Goal: Use online tool/utility: Utilize a website feature to perform a specific function

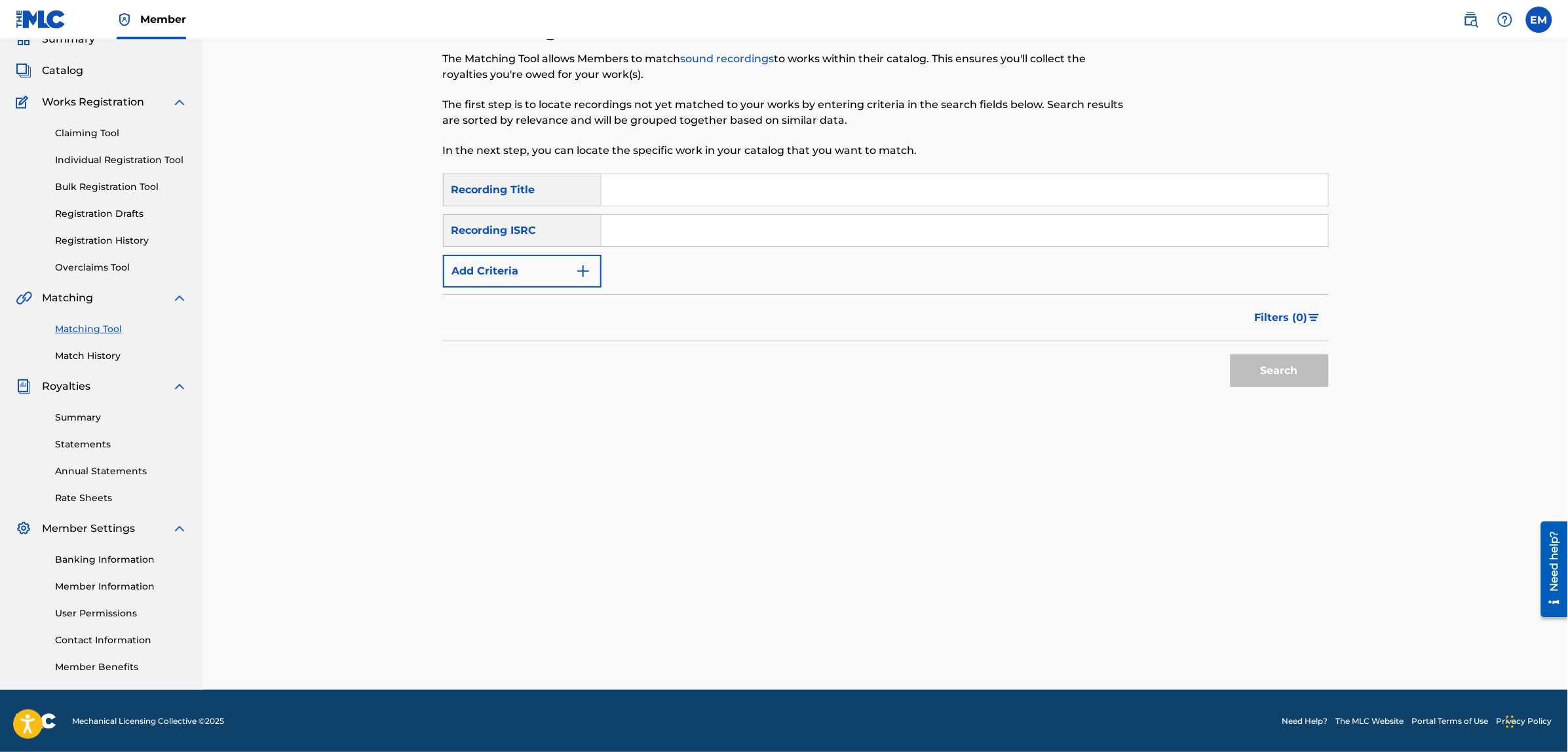
drag, startPoint x: 0, startPoint y: 0, endPoint x: 678, endPoint y: 188, distance: 703.6
click at [678, 188] on input "Search Form" at bounding box center [964, 189] width 727 height 32
type input "ya no puedo parar"
click at [1231, 354] on button "Search" at bounding box center [1279, 370] width 98 height 32
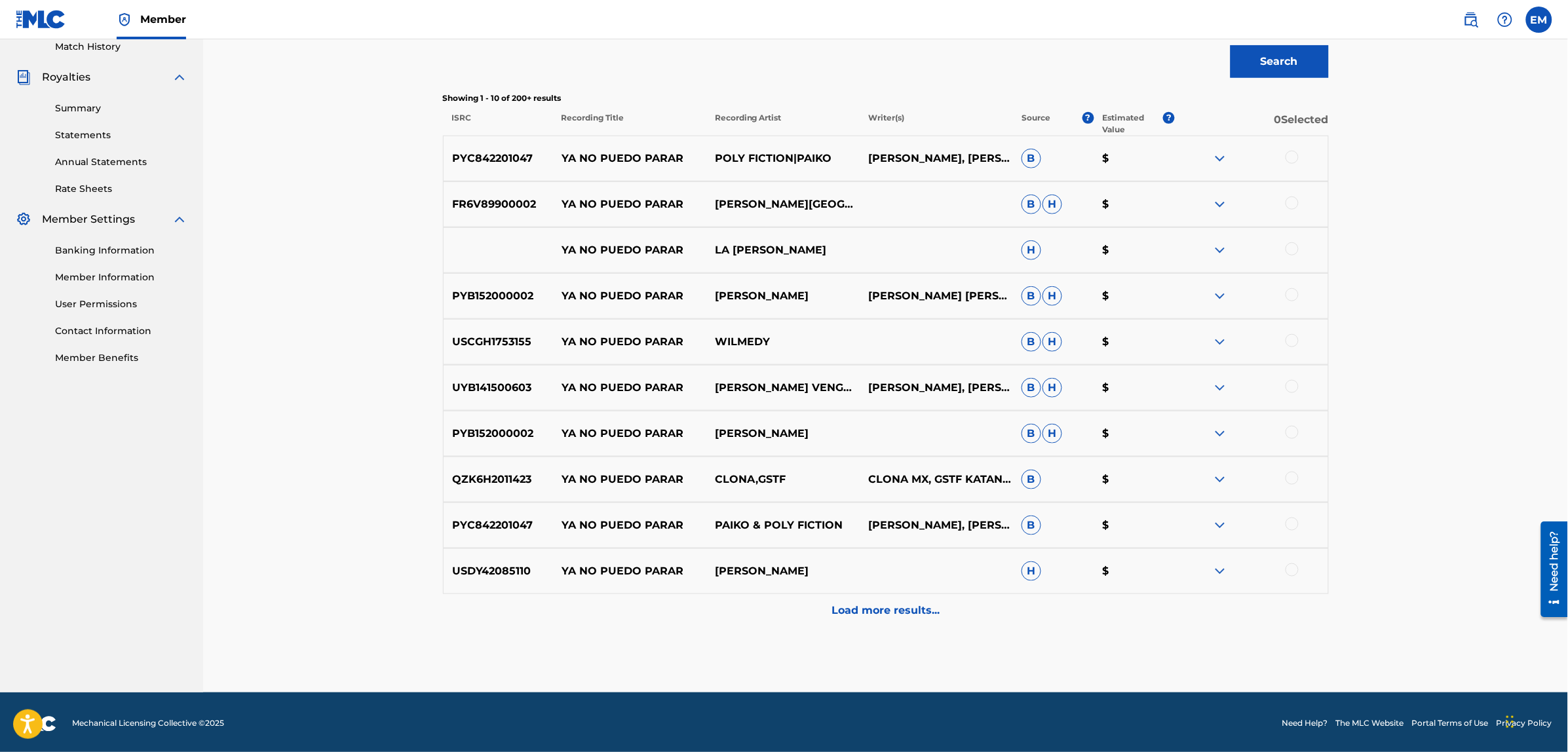
scroll to position [371, 0]
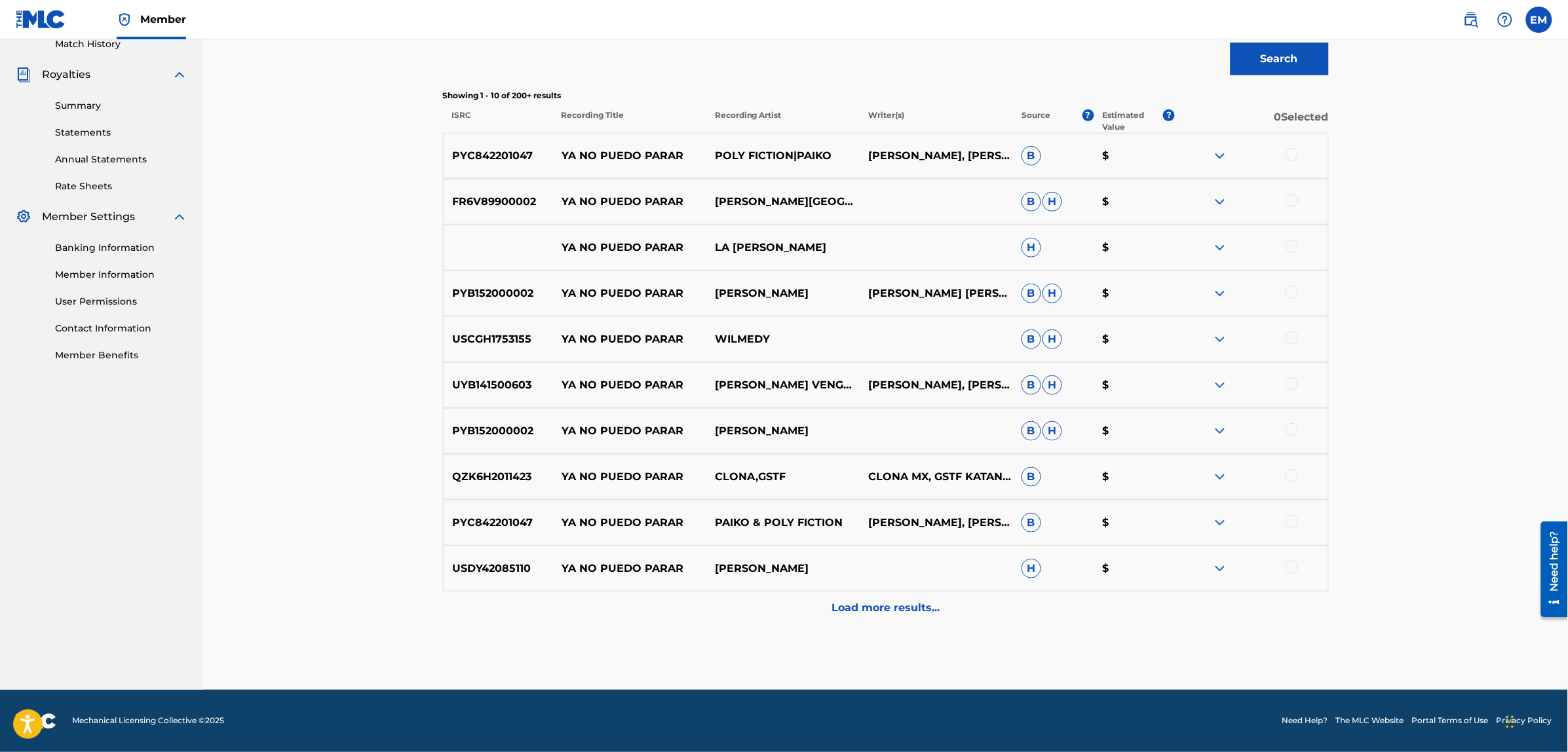
click at [875, 614] on p "Load more results..." at bounding box center [886, 608] width 108 height 15
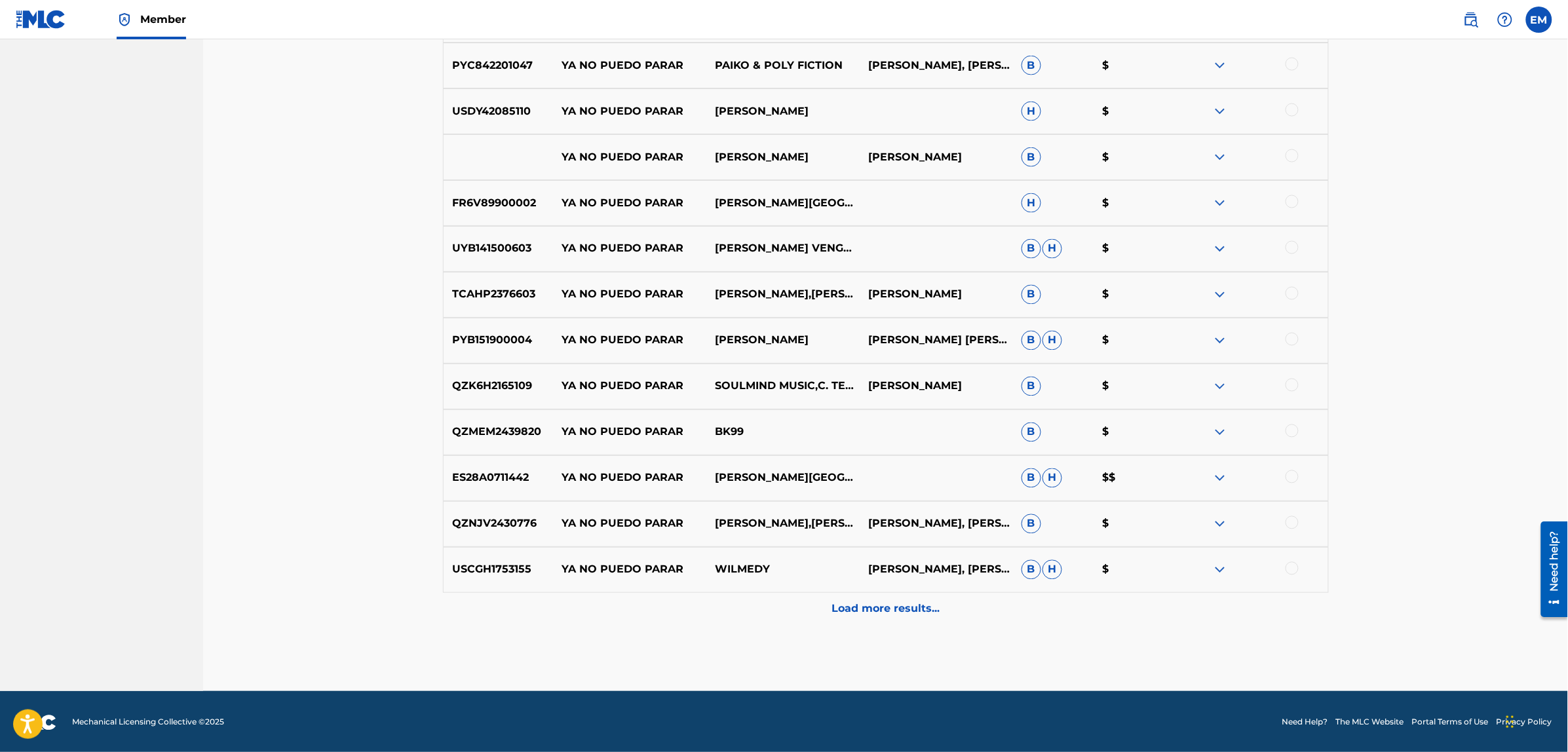
scroll to position [830, 0]
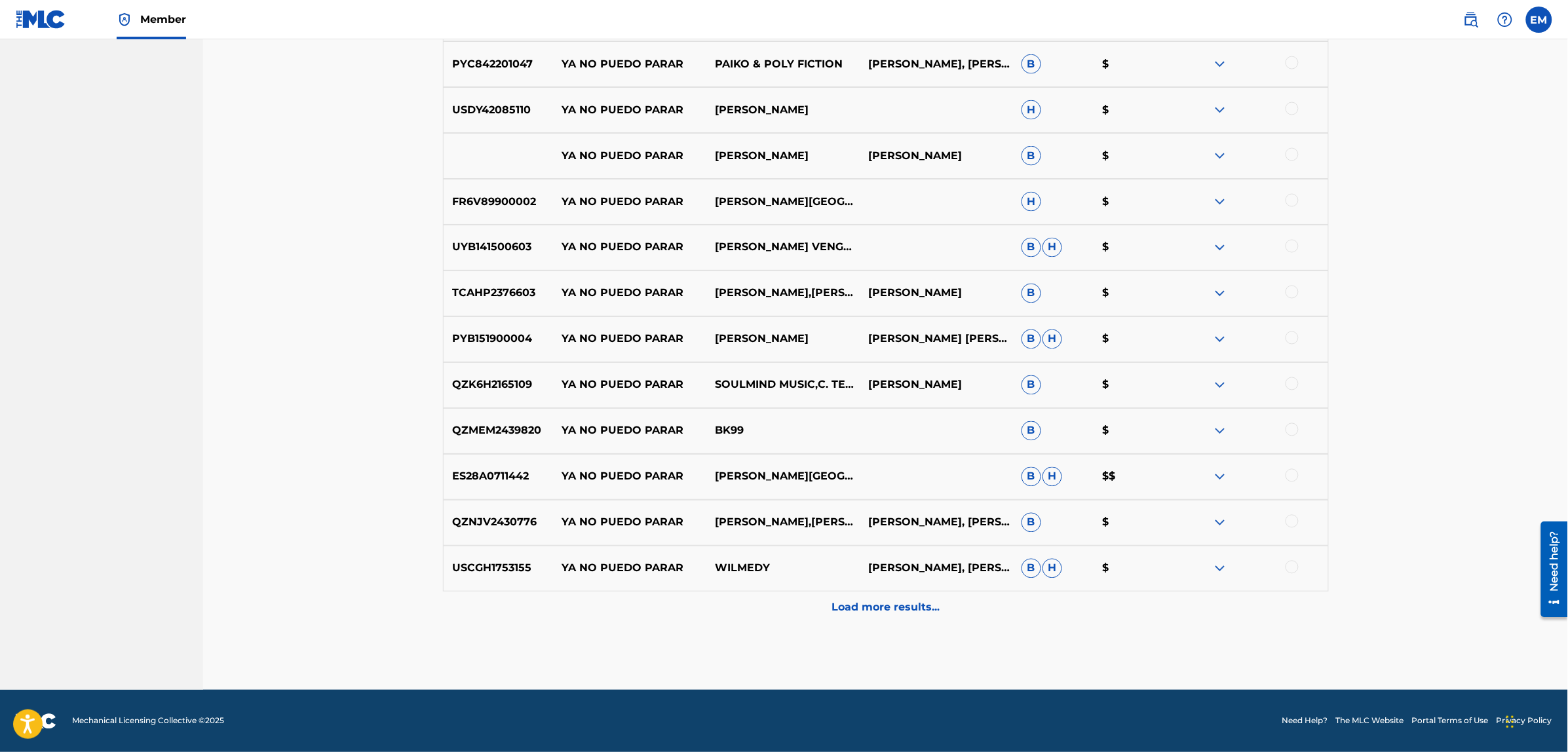
click at [849, 608] on p "Load more results..." at bounding box center [886, 608] width 108 height 15
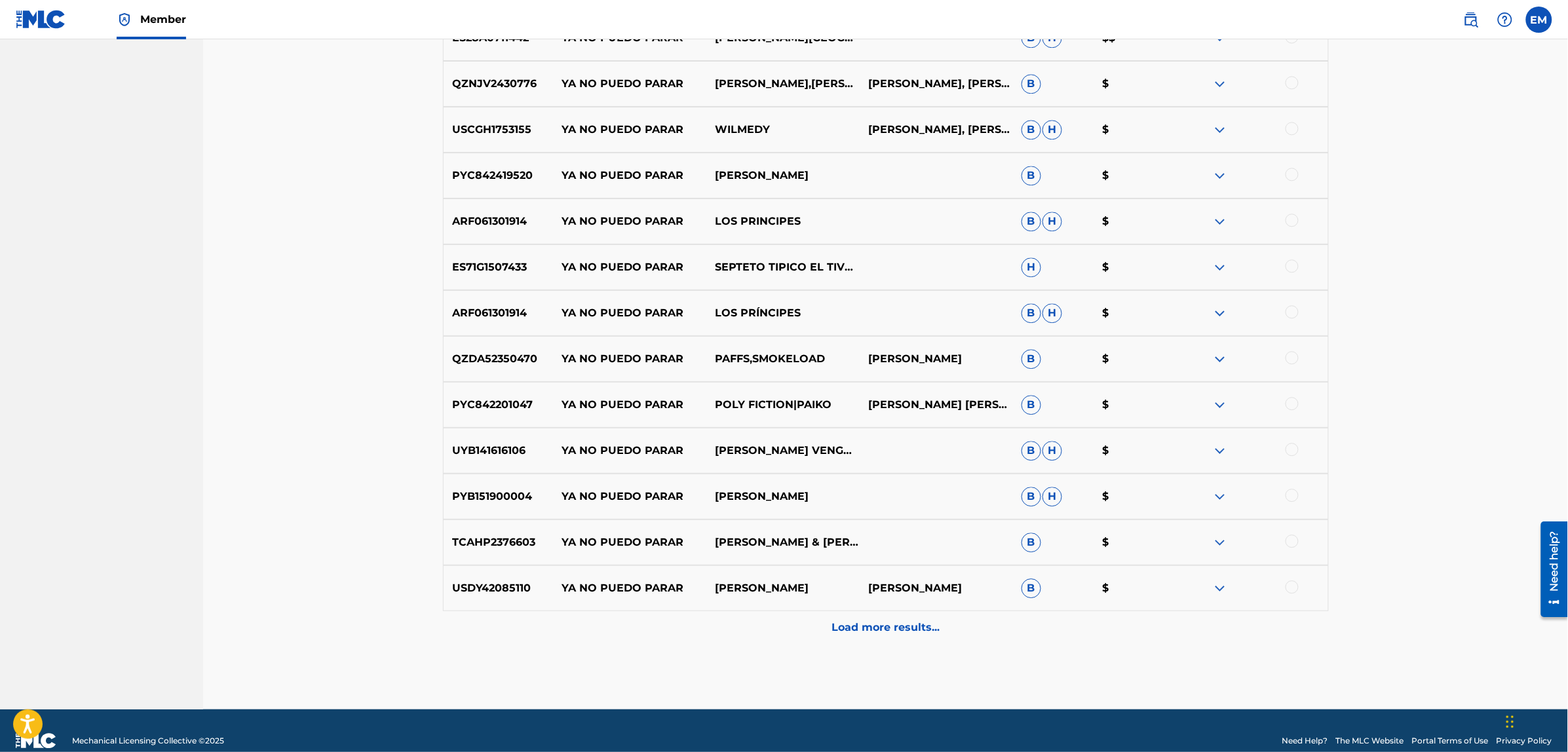
scroll to position [1288, 0]
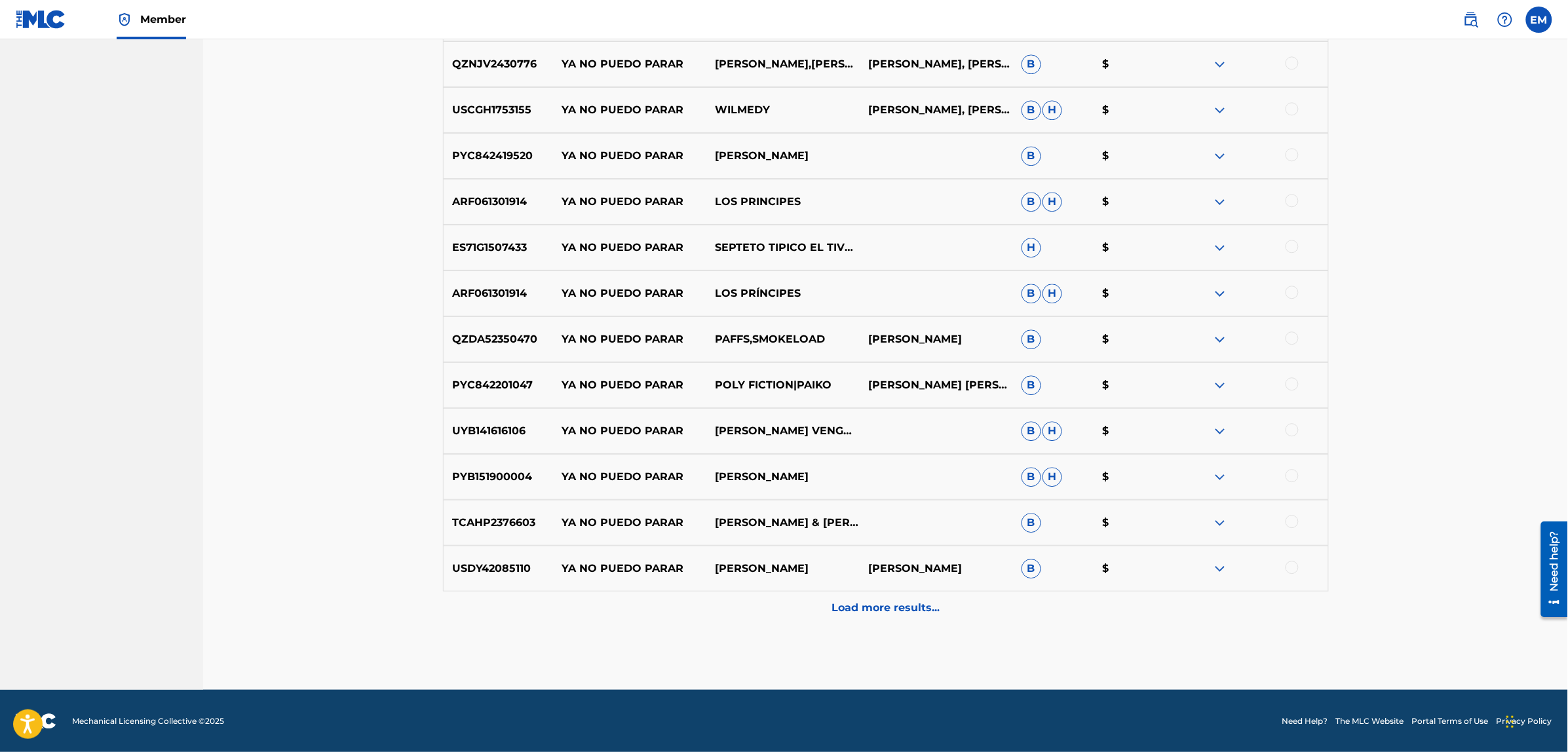
click at [876, 613] on p "Load more results..." at bounding box center [886, 608] width 108 height 15
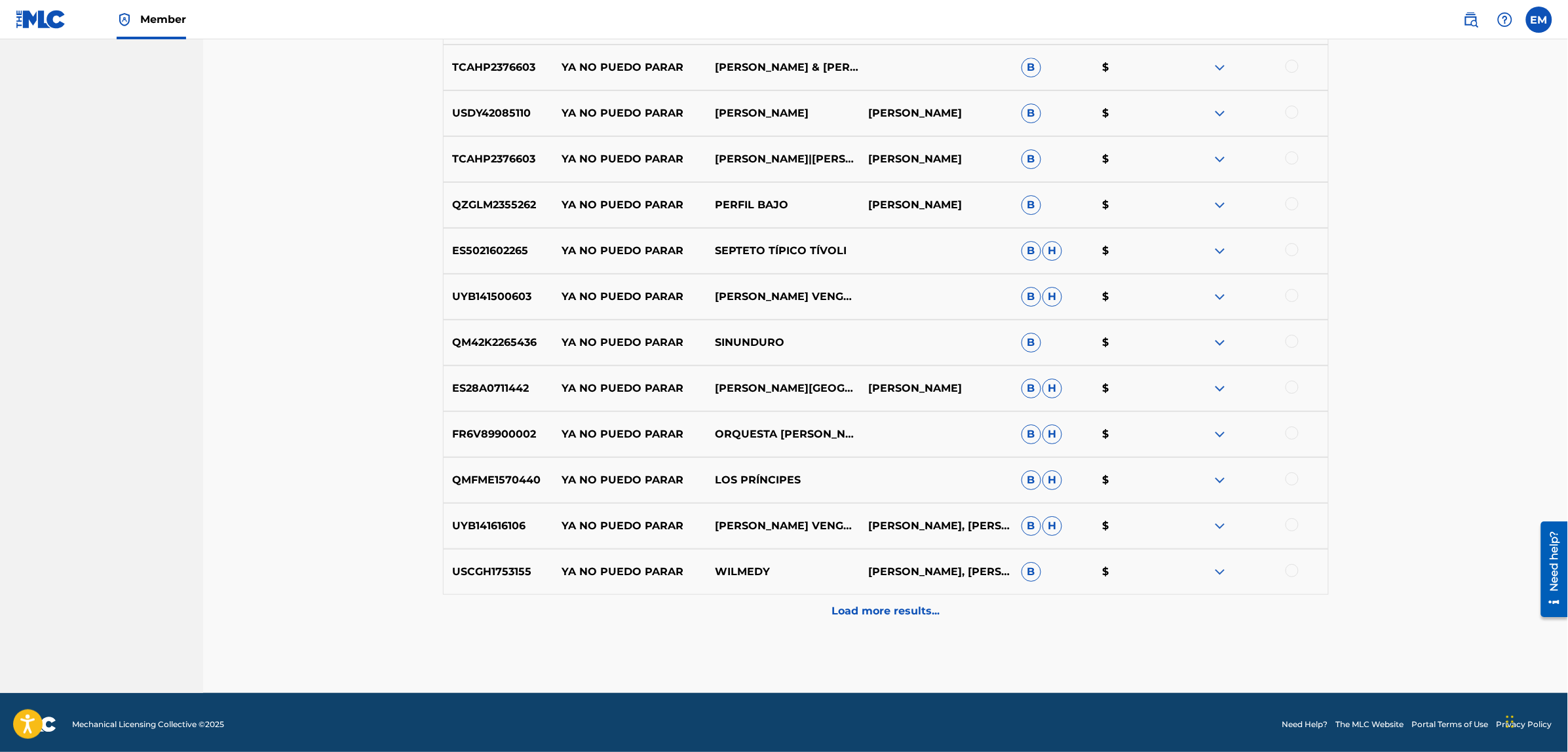
scroll to position [1746, 0]
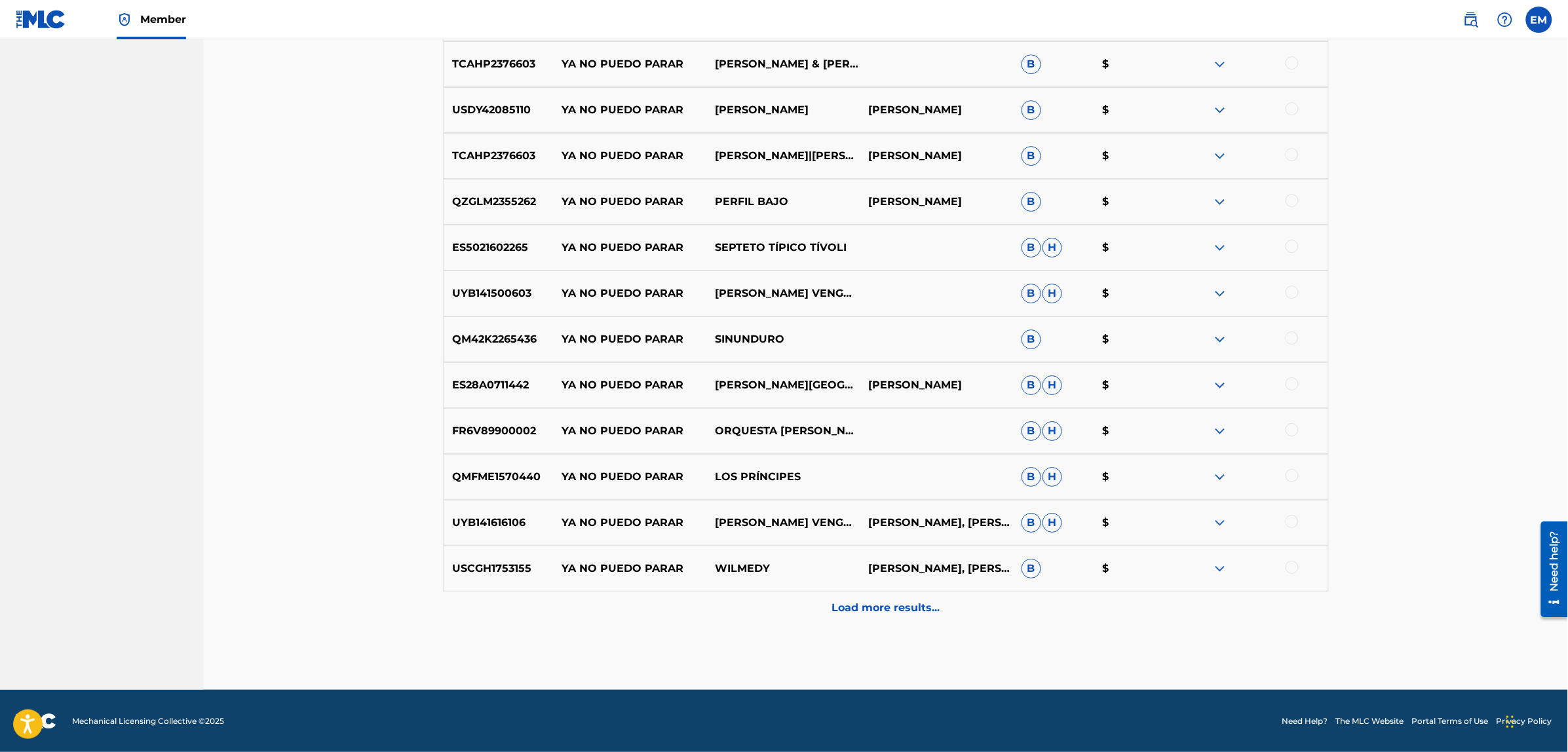
click at [896, 613] on p "Load more results..." at bounding box center [886, 608] width 108 height 15
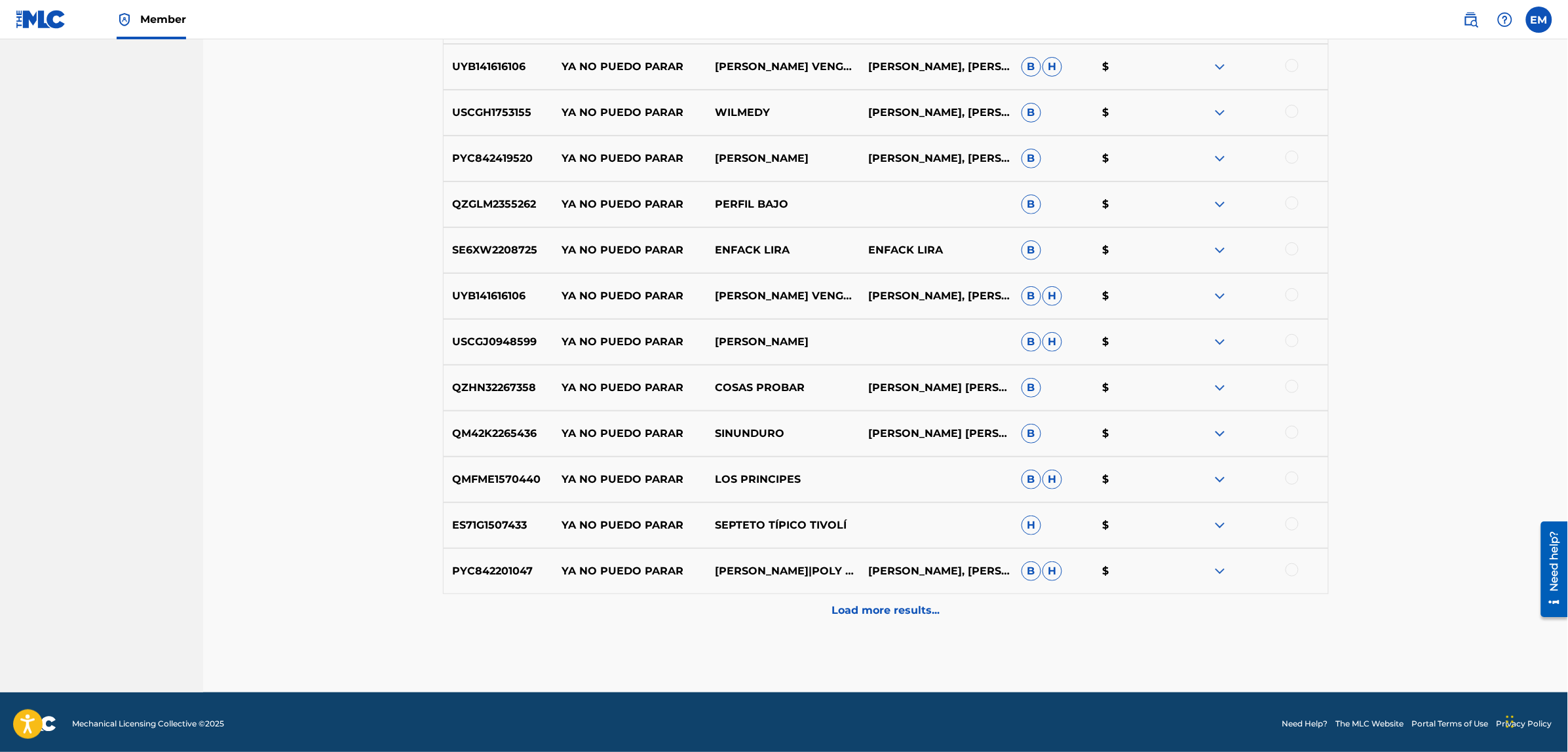
scroll to position [2205, 0]
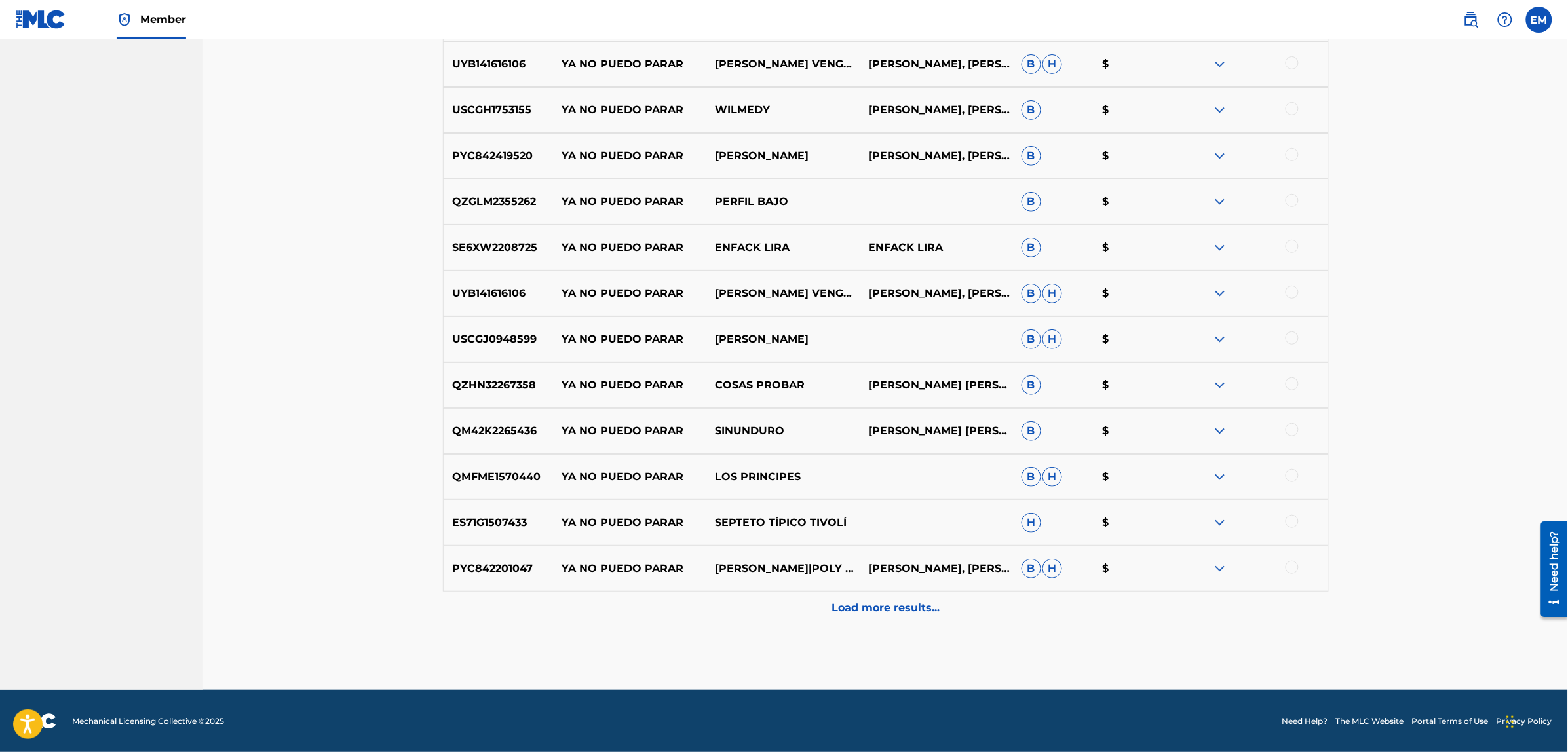
click at [850, 606] on p "Load more results..." at bounding box center [886, 608] width 108 height 15
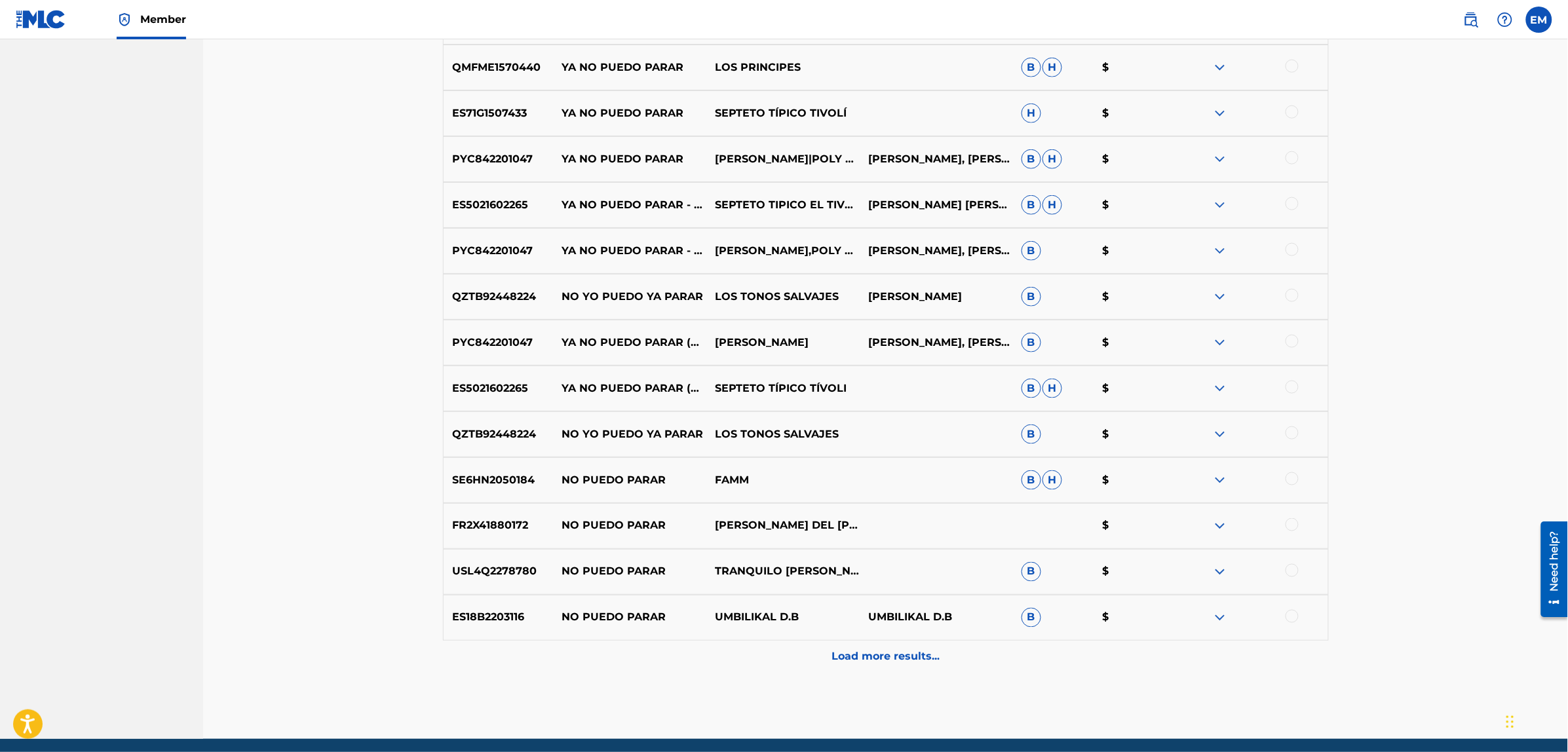
scroll to position [2663, 0]
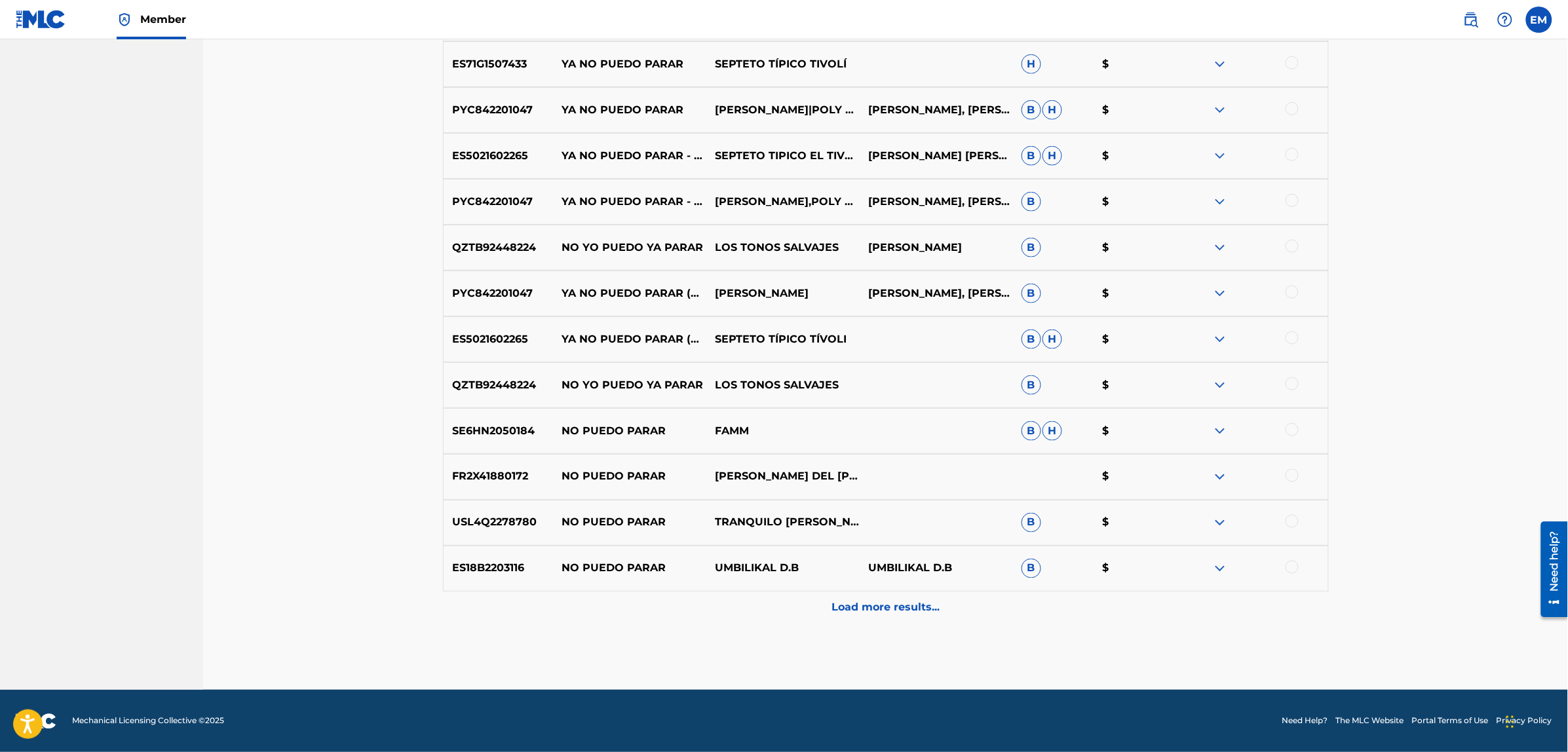
click at [909, 606] on p "Load more results..." at bounding box center [886, 608] width 108 height 15
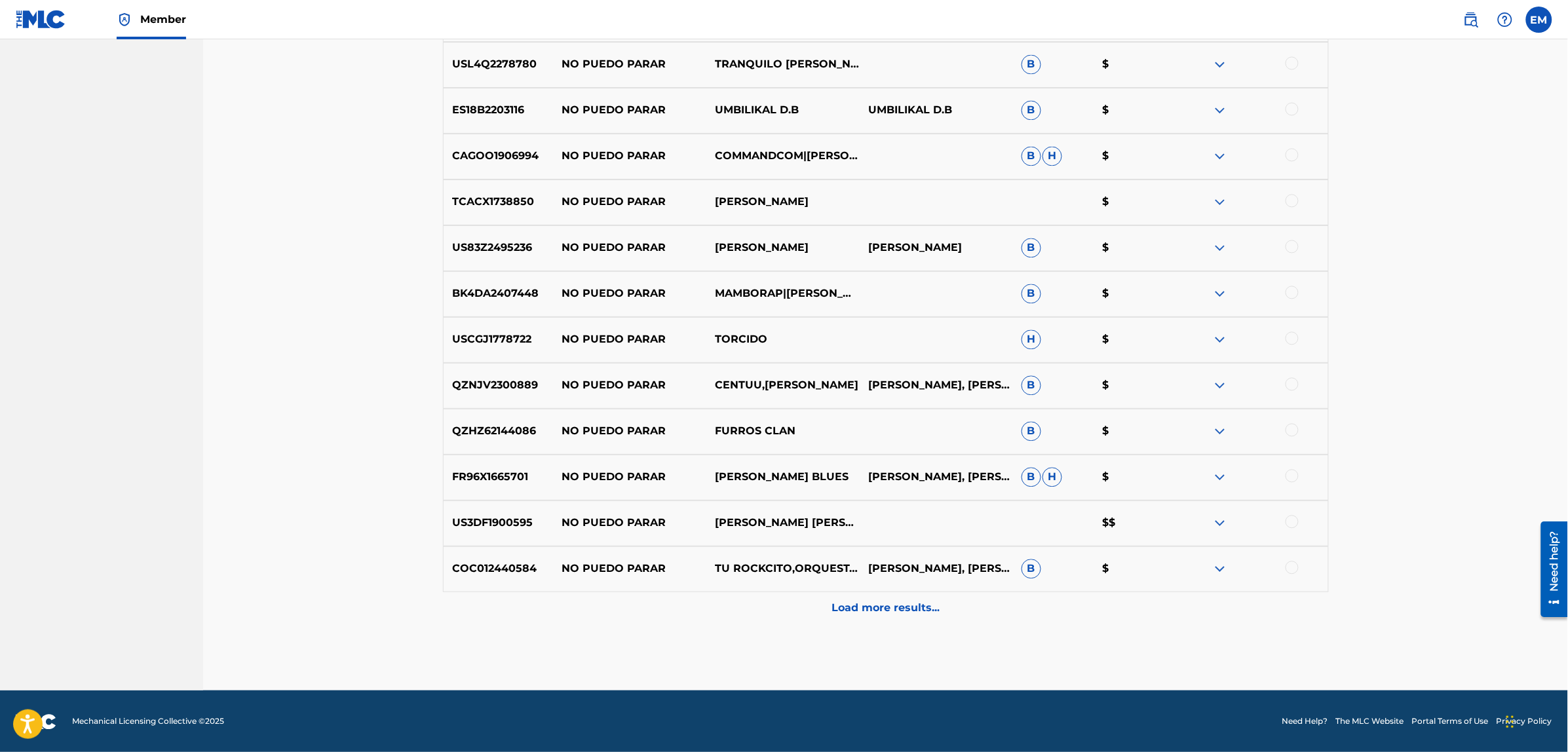
scroll to position [3122, 0]
click at [879, 598] on div "Load more results..." at bounding box center [886, 608] width 886 height 32
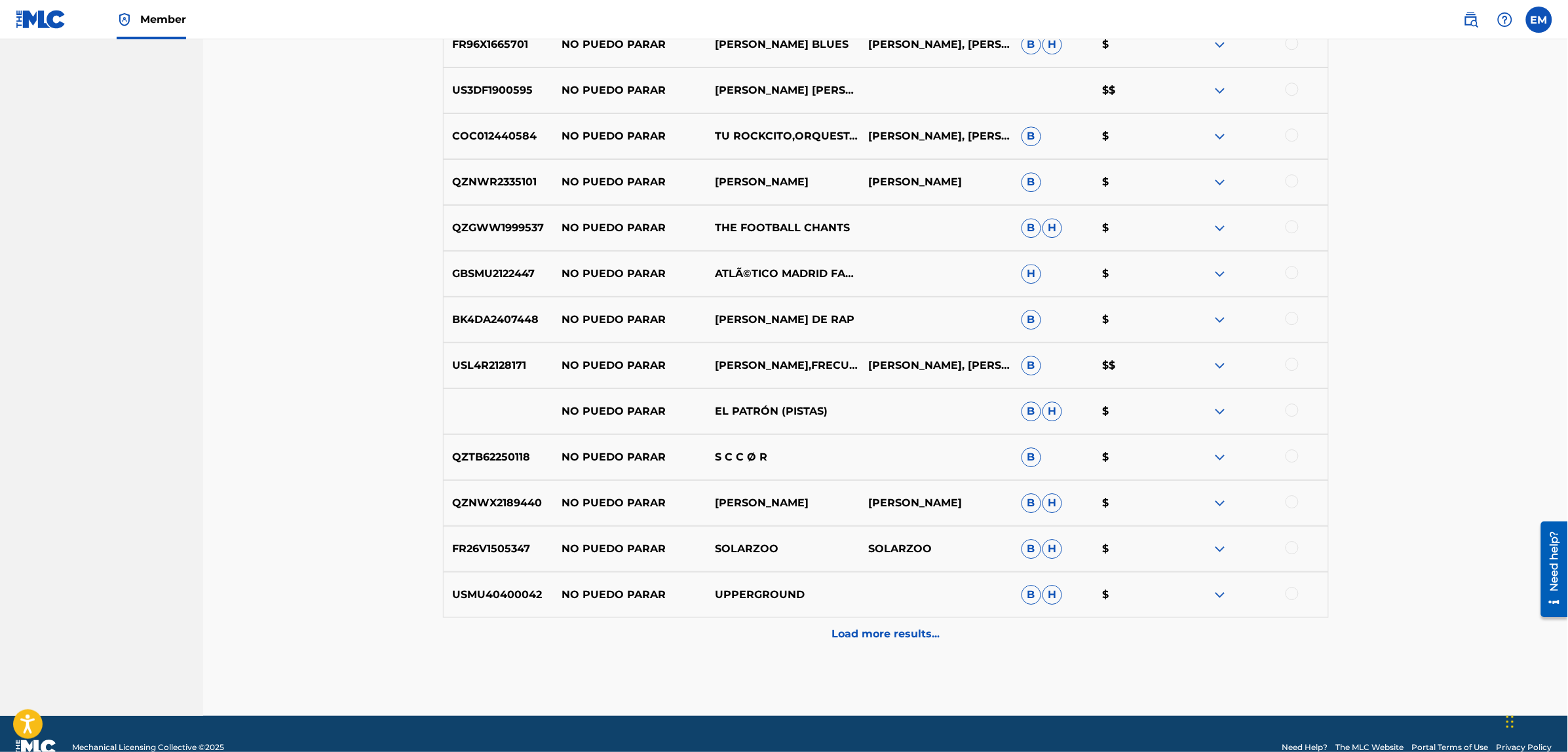
scroll to position [3580, 0]
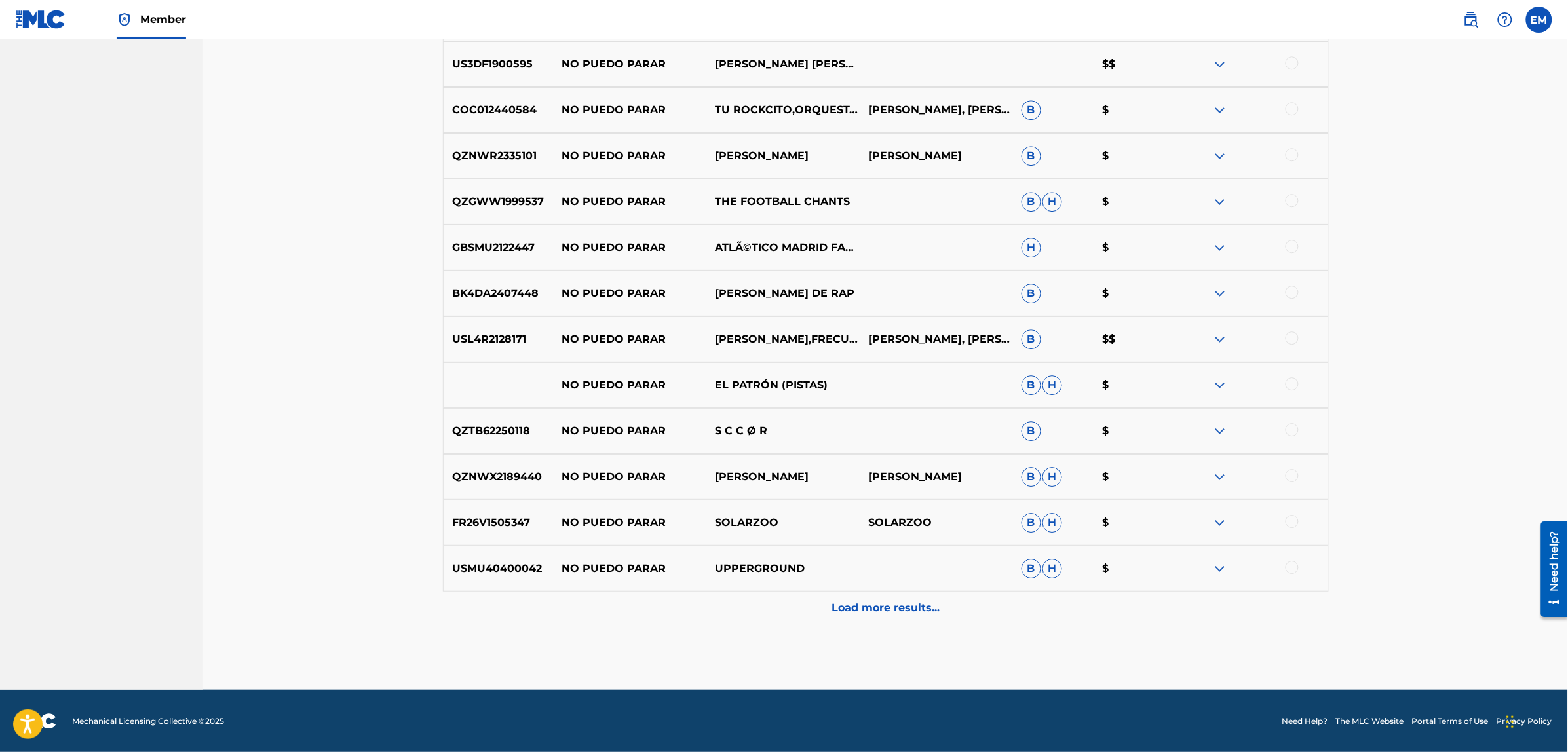
click at [860, 600] on p "Load more results..." at bounding box center [886, 608] width 108 height 15
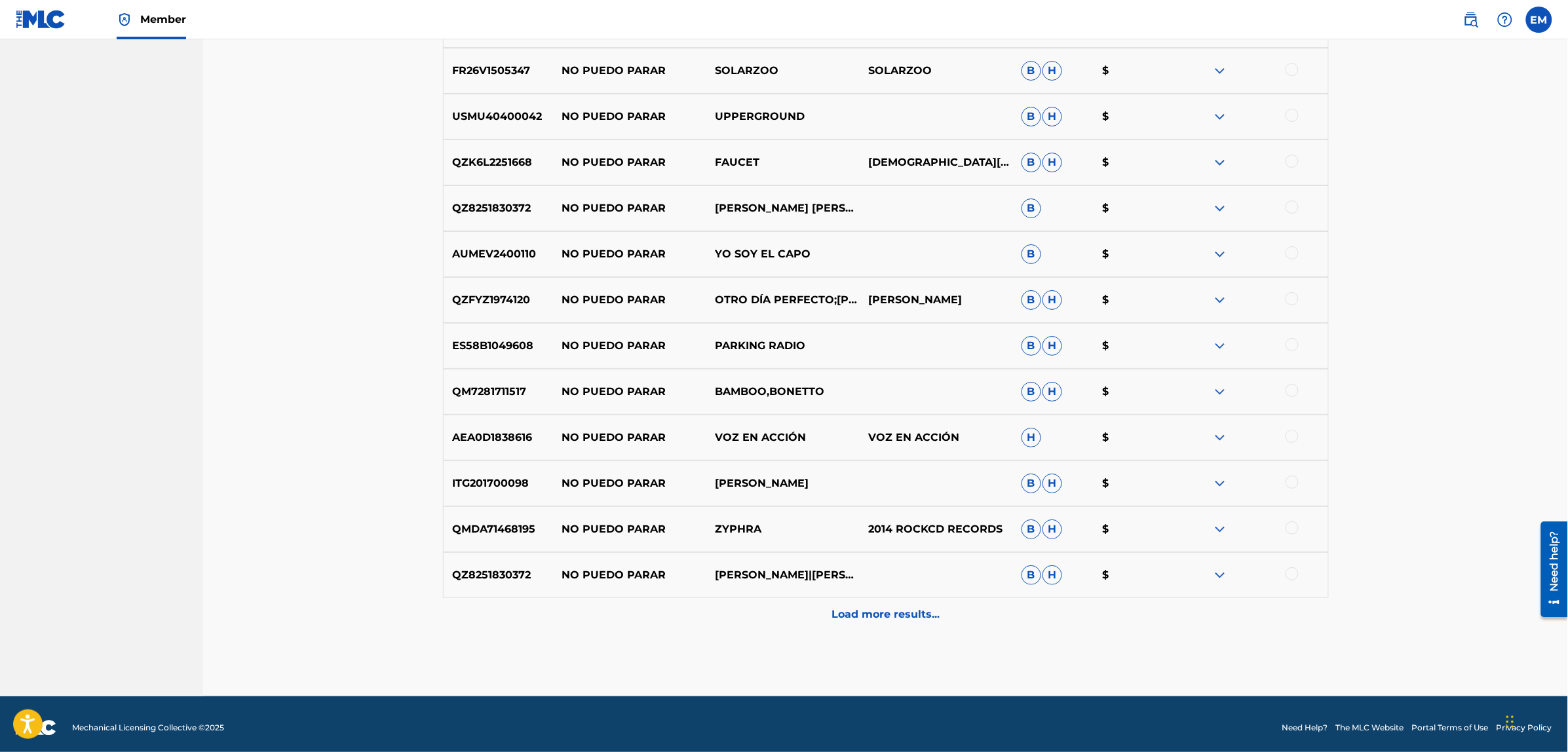
scroll to position [4038, 0]
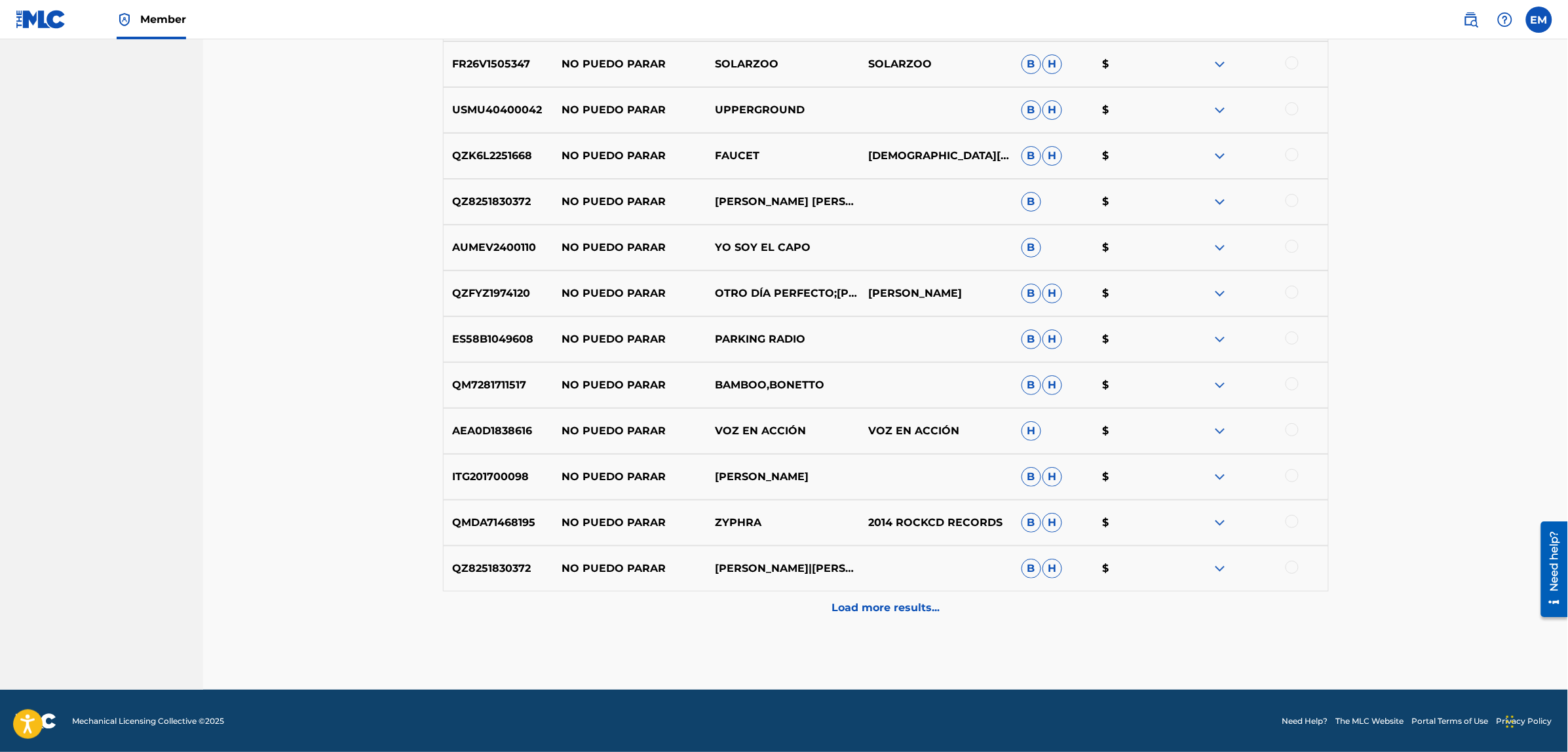
click at [855, 611] on p "Load more results..." at bounding box center [886, 608] width 108 height 15
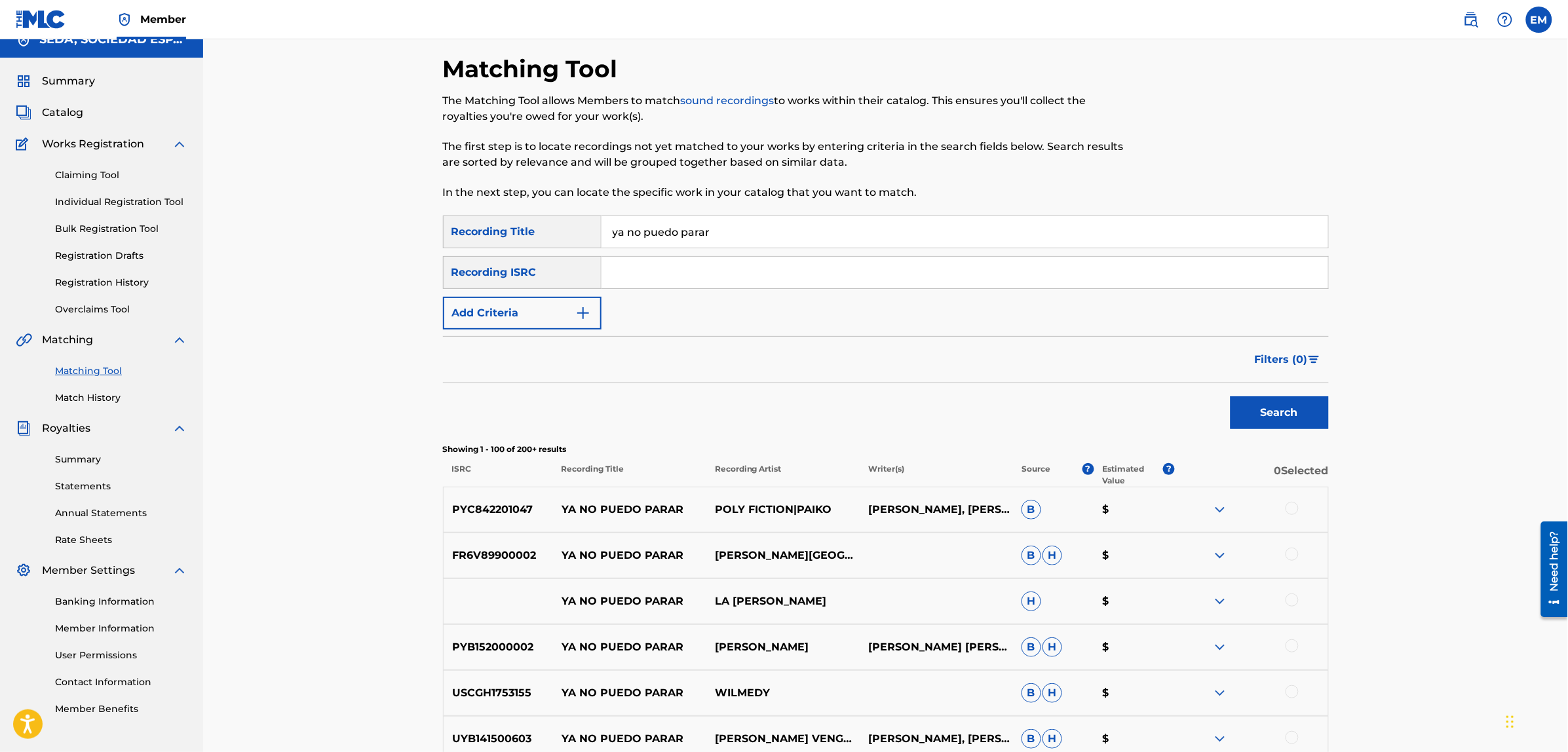
scroll to position [0, 0]
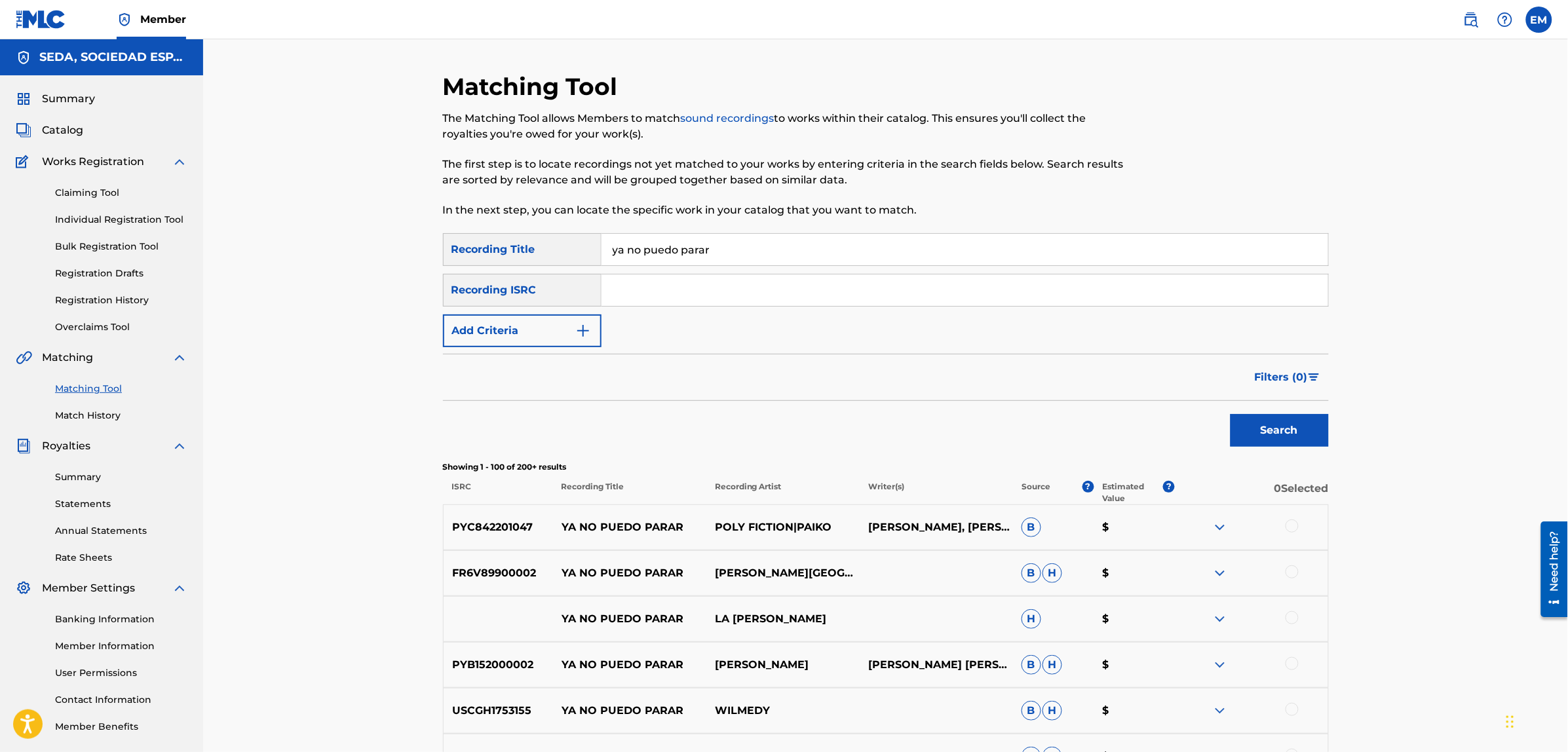
click at [522, 333] on button "Add Criteria" at bounding box center [523, 330] width 159 height 32
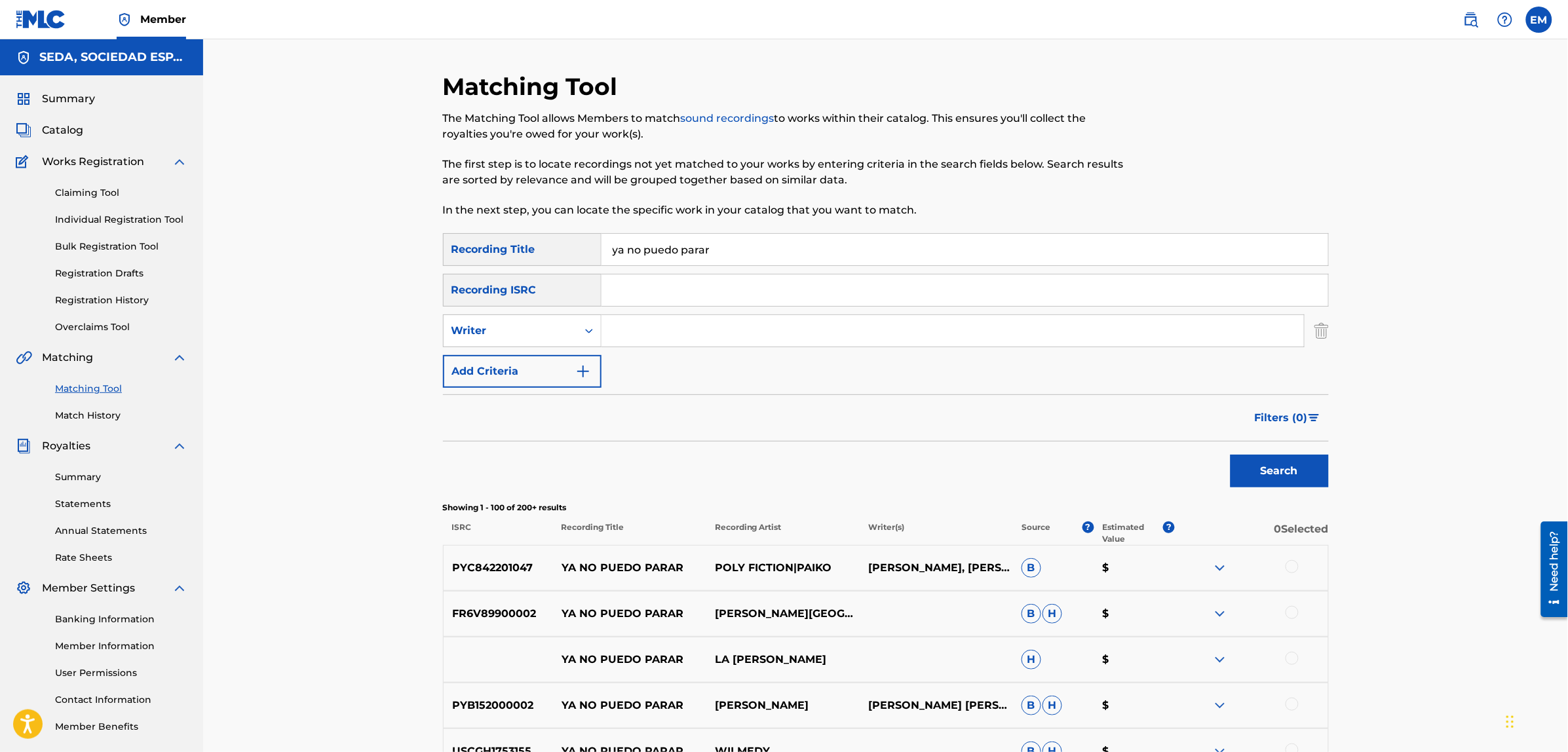
click at [657, 335] on input "Search Form" at bounding box center [952, 330] width 702 height 32
type input "[PERSON_NAME]"
click at [1231, 454] on button "Search" at bounding box center [1279, 470] width 98 height 32
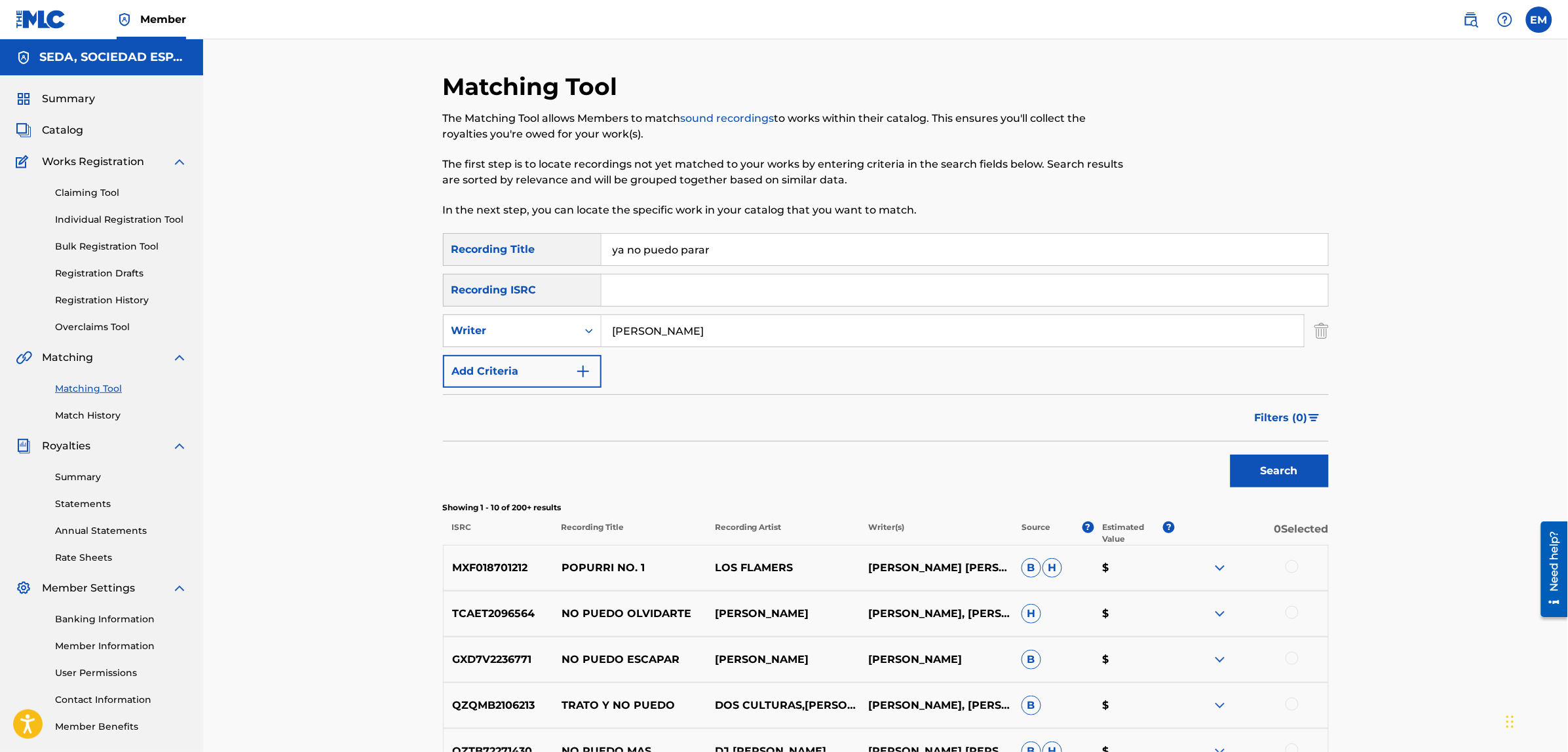
drag, startPoint x: 738, startPoint y: 244, endPoint x: 556, endPoint y: 253, distance: 182.2
click at [556, 253] on div "SearchWithCriteria44572cb1-fc58-46c2-b9ca-d0ebac42b381 Recording Title ya no pu…" at bounding box center [886, 249] width 886 height 32
click at [1231, 454] on button "Search" at bounding box center [1279, 470] width 98 height 32
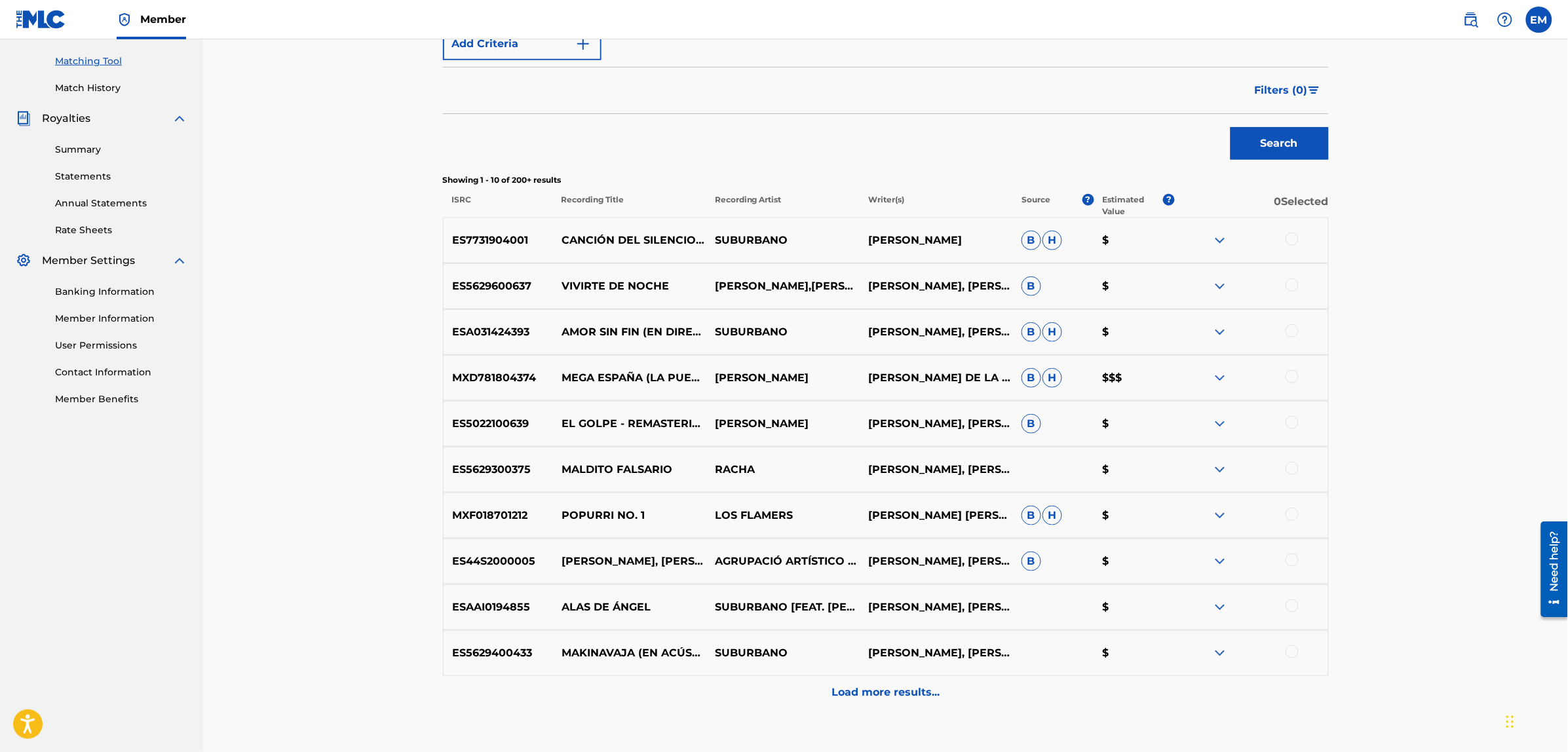
scroll to position [412, 0]
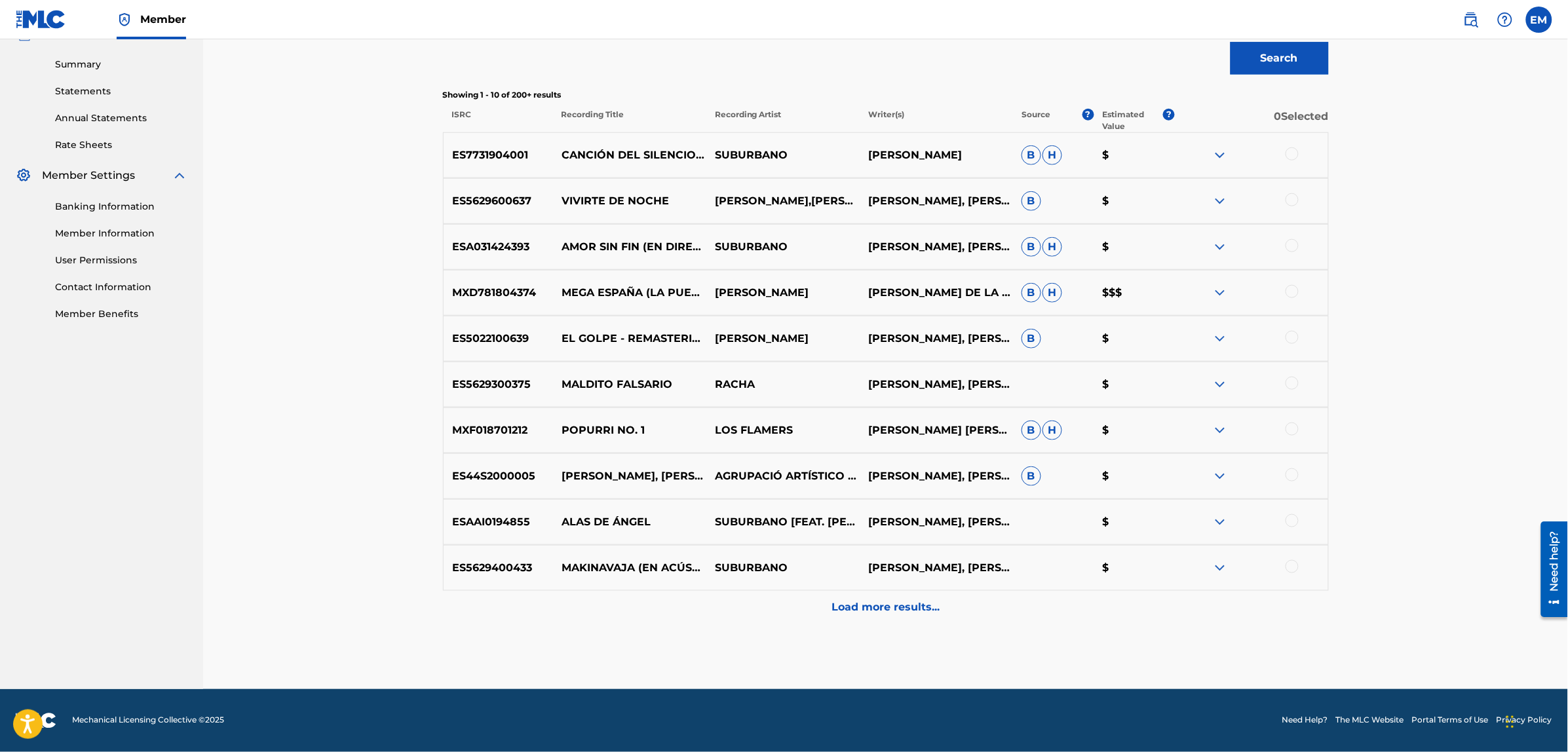
click at [844, 603] on p "Load more results..." at bounding box center [886, 607] width 108 height 15
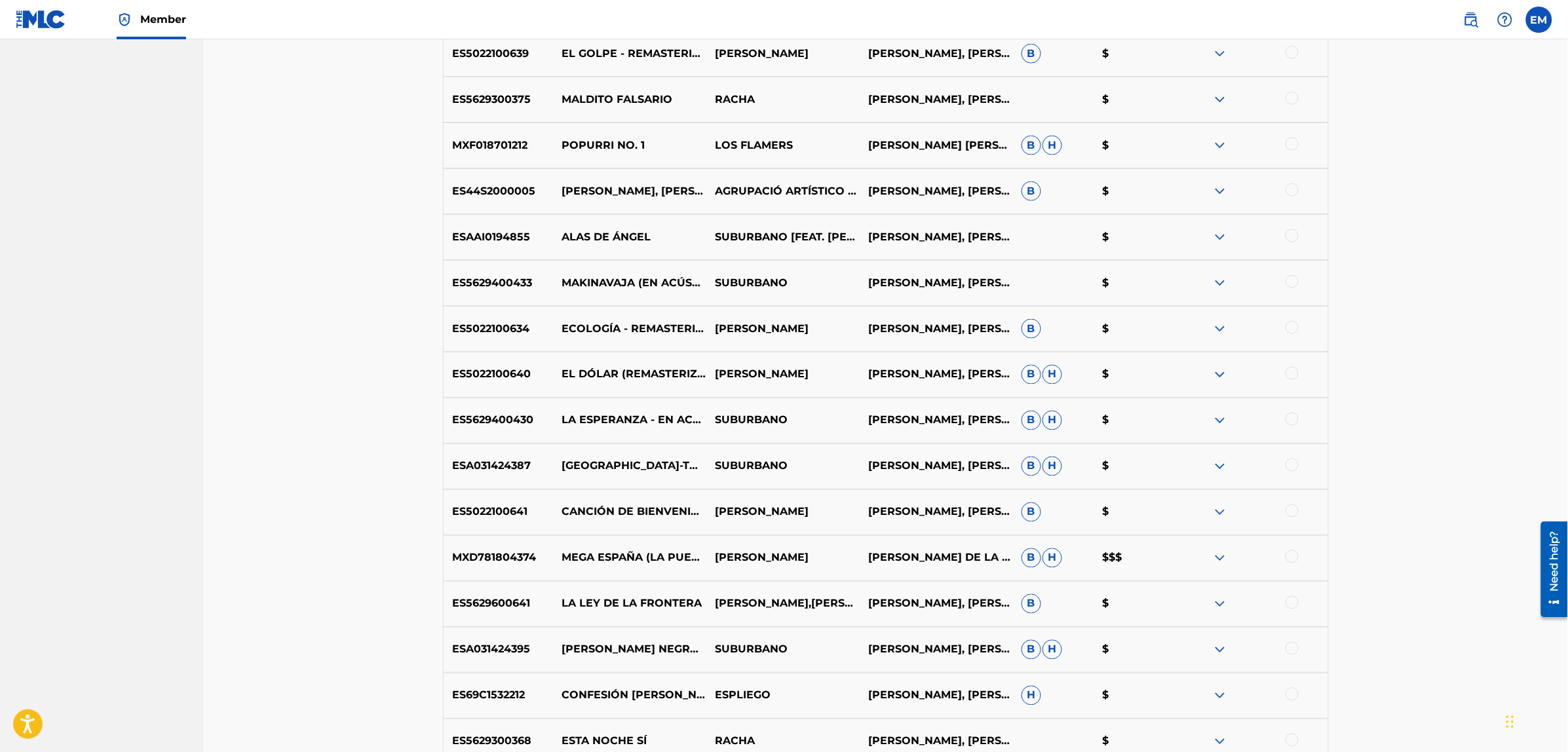
scroll to position [740, 0]
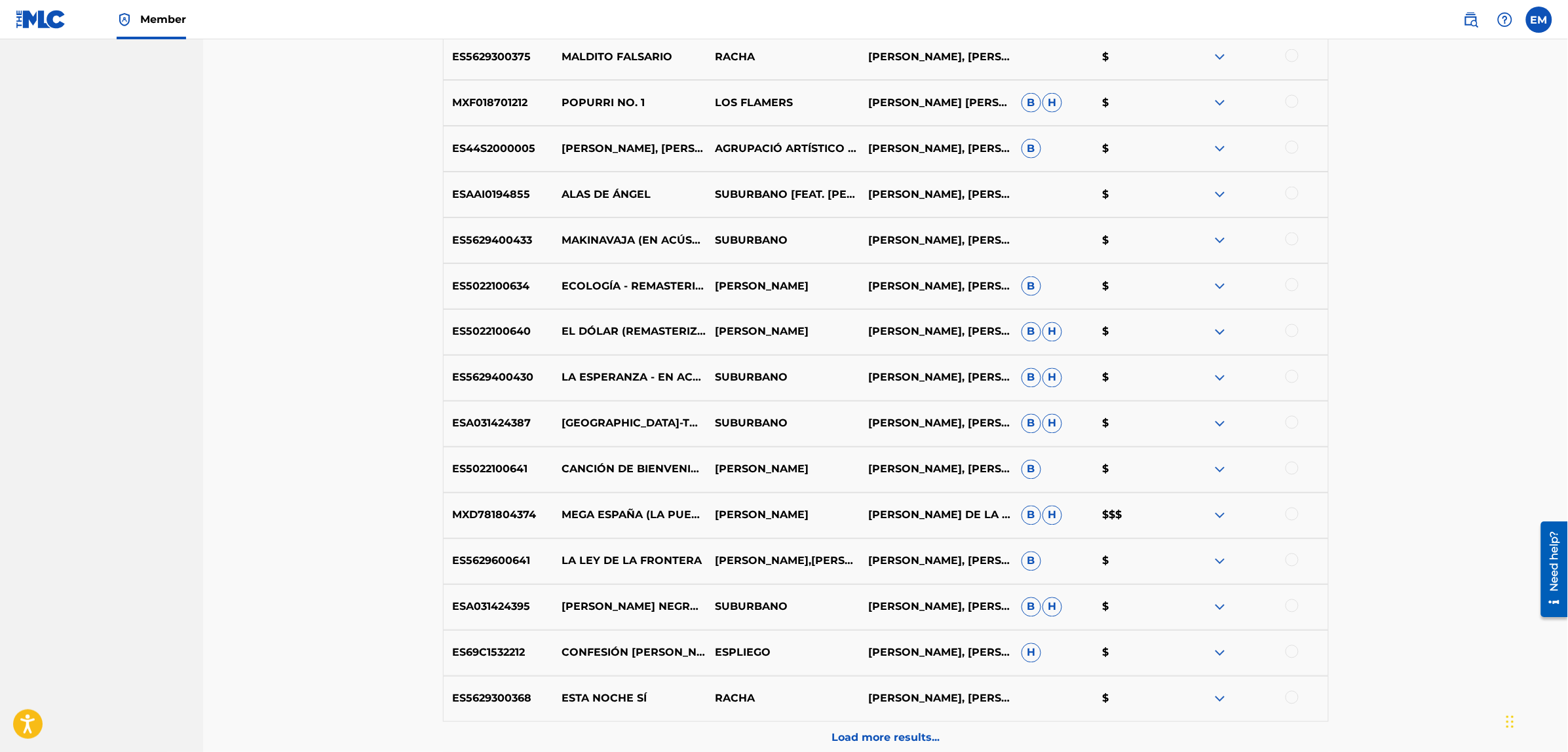
click at [1291, 380] on div at bounding box center [1291, 376] width 13 height 13
click at [882, 645] on button "Match 1 Group" at bounding box center [921, 644] width 145 height 32
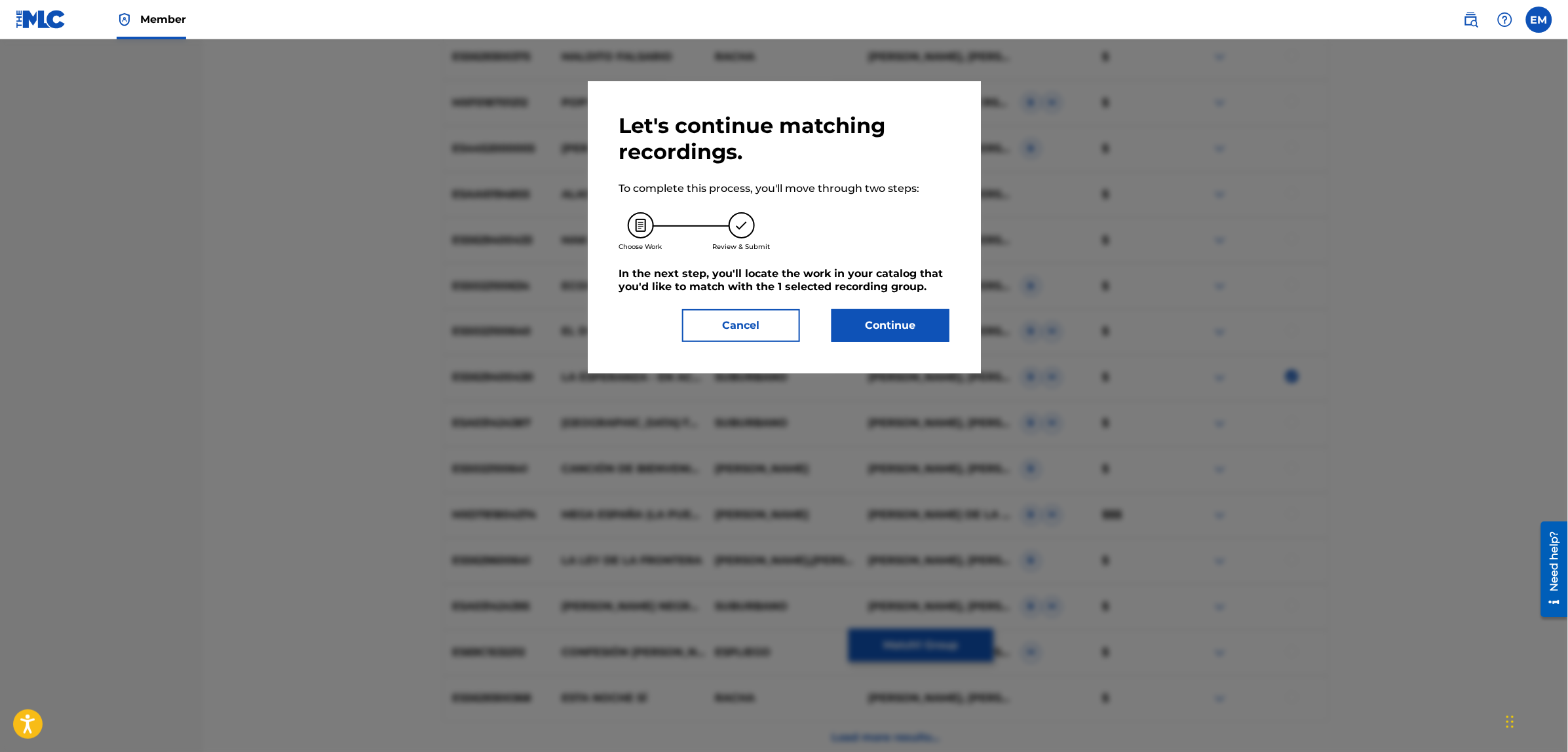
click at [850, 324] on button "Continue" at bounding box center [891, 325] width 118 height 32
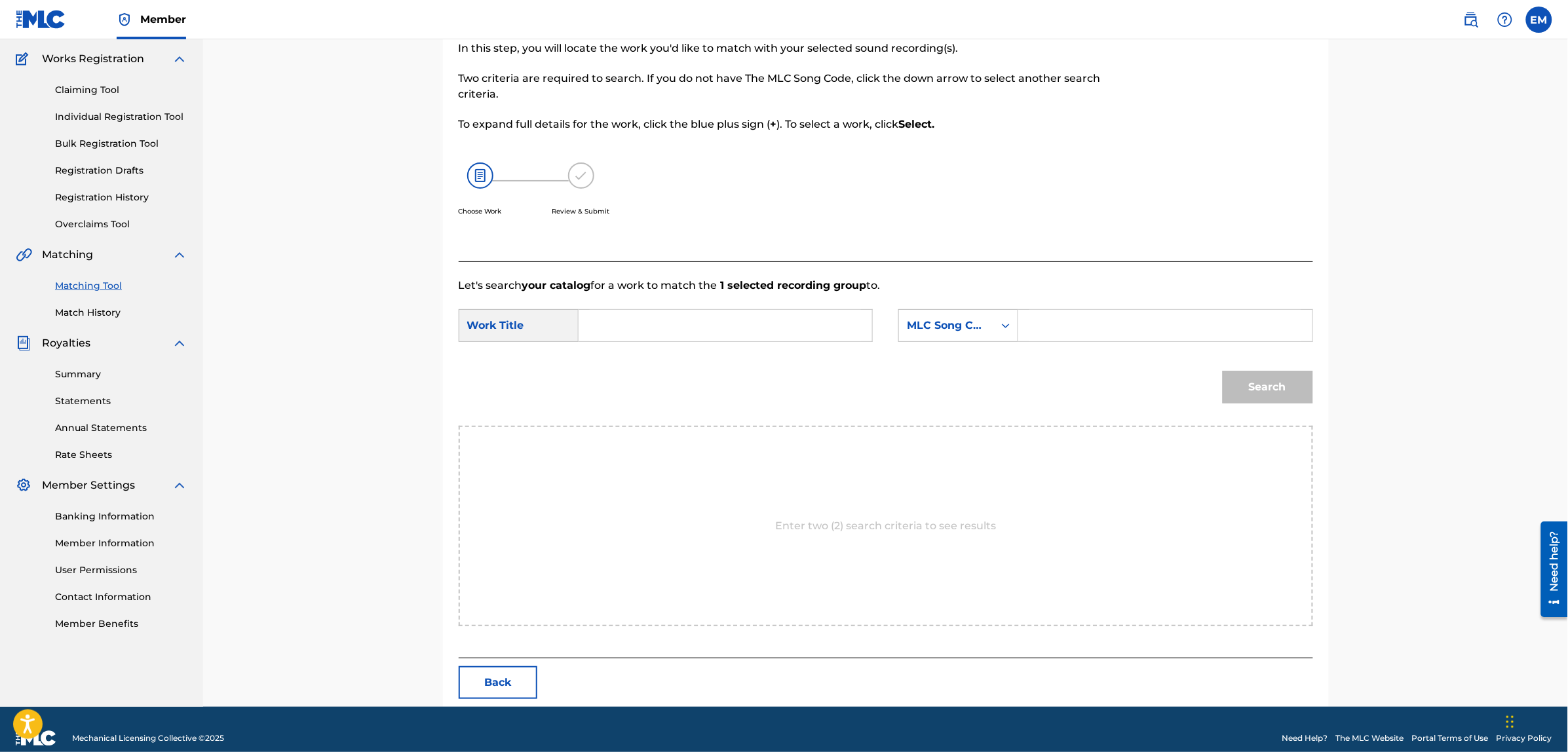
scroll to position [120, 0]
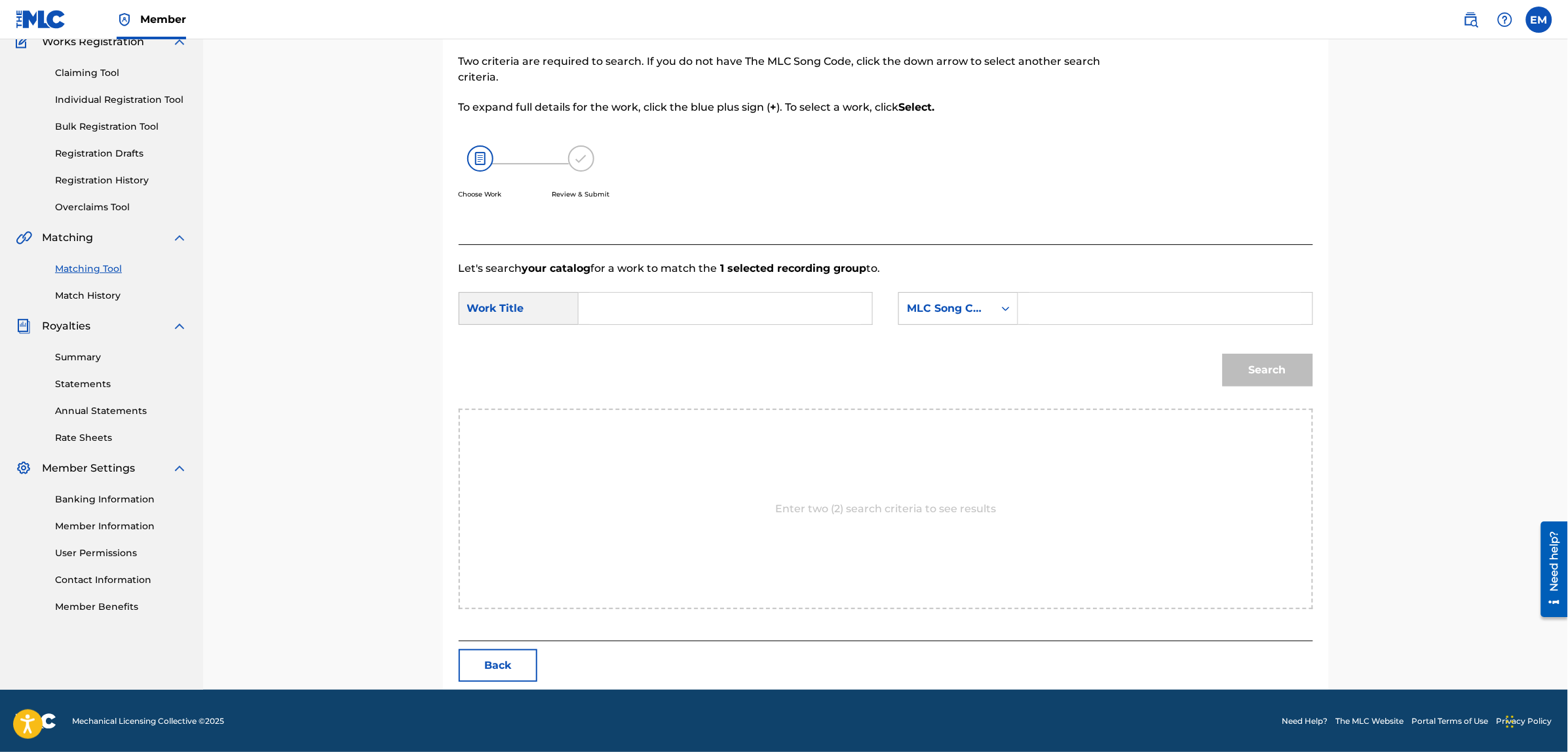
click at [655, 312] on input "Search Form" at bounding box center [725, 308] width 272 height 32
type input "ya no puedo parar"
click at [734, 368] on div "Search" at bounding box center [886, 375] width 854 height 68
click at [921, 316] on div "MLC Song Code" at bounding box center [946, 308] width 95 height 25
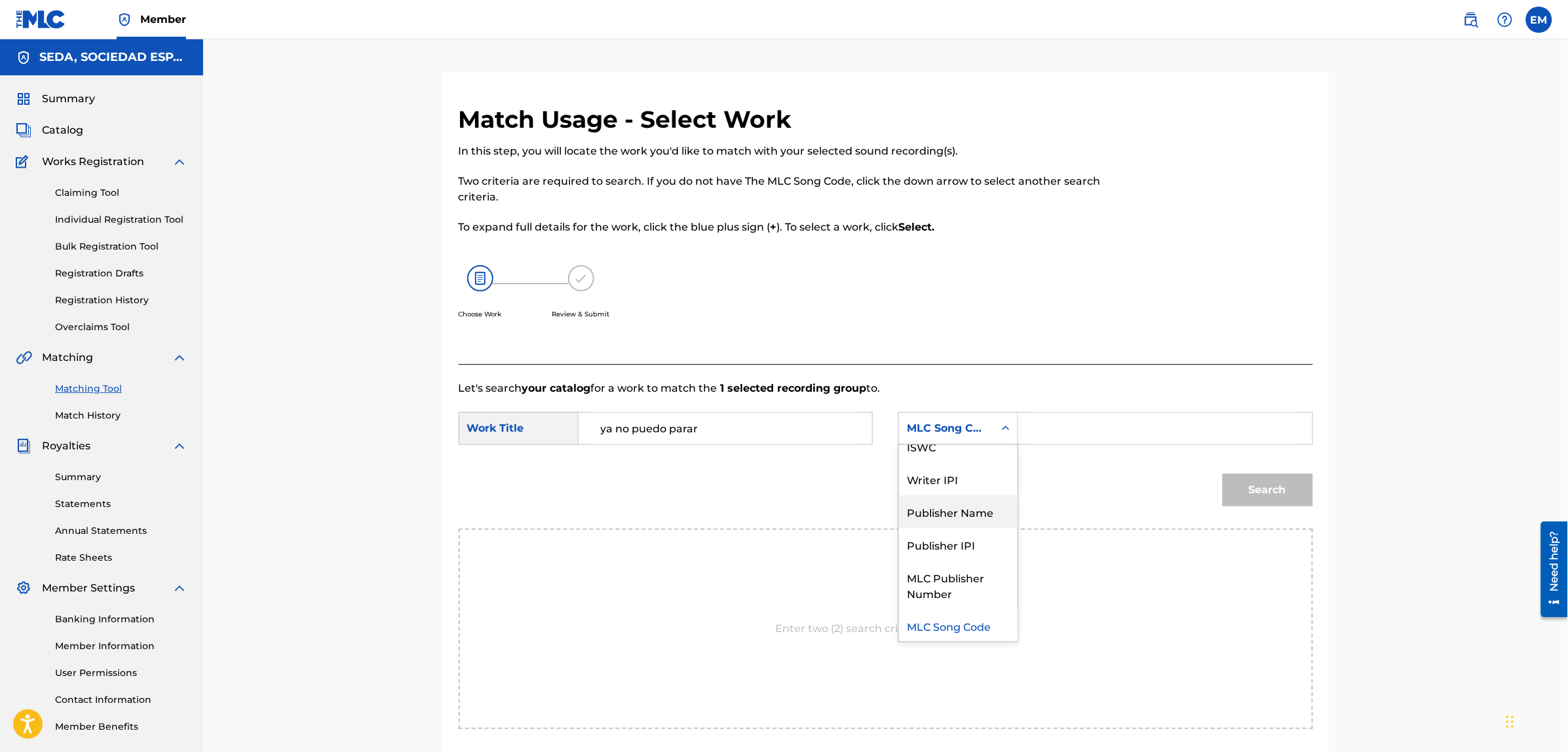
scroll to position [0, 0]
click at [958, 460] on div "Writer Name" at bounding box center [958, 461] width 119 height 32
click at [1068, 420] on input "Search Form" at bounding box center [1165, 428] width 272 height 32
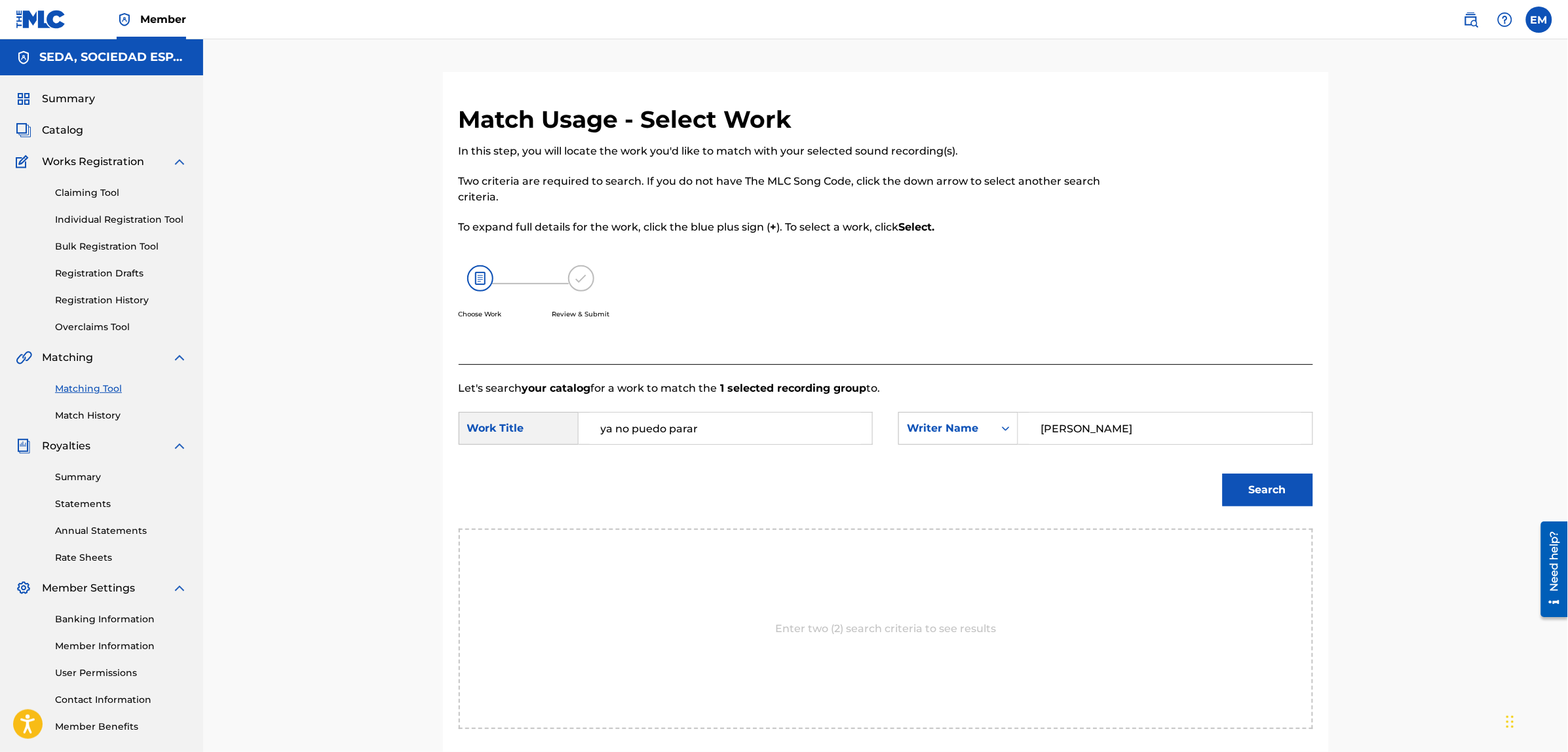
type input "[PERSON_NAME]"
click at [1223, 474] on button "Search" at bounding box center [1268, 490] width 91 height 32
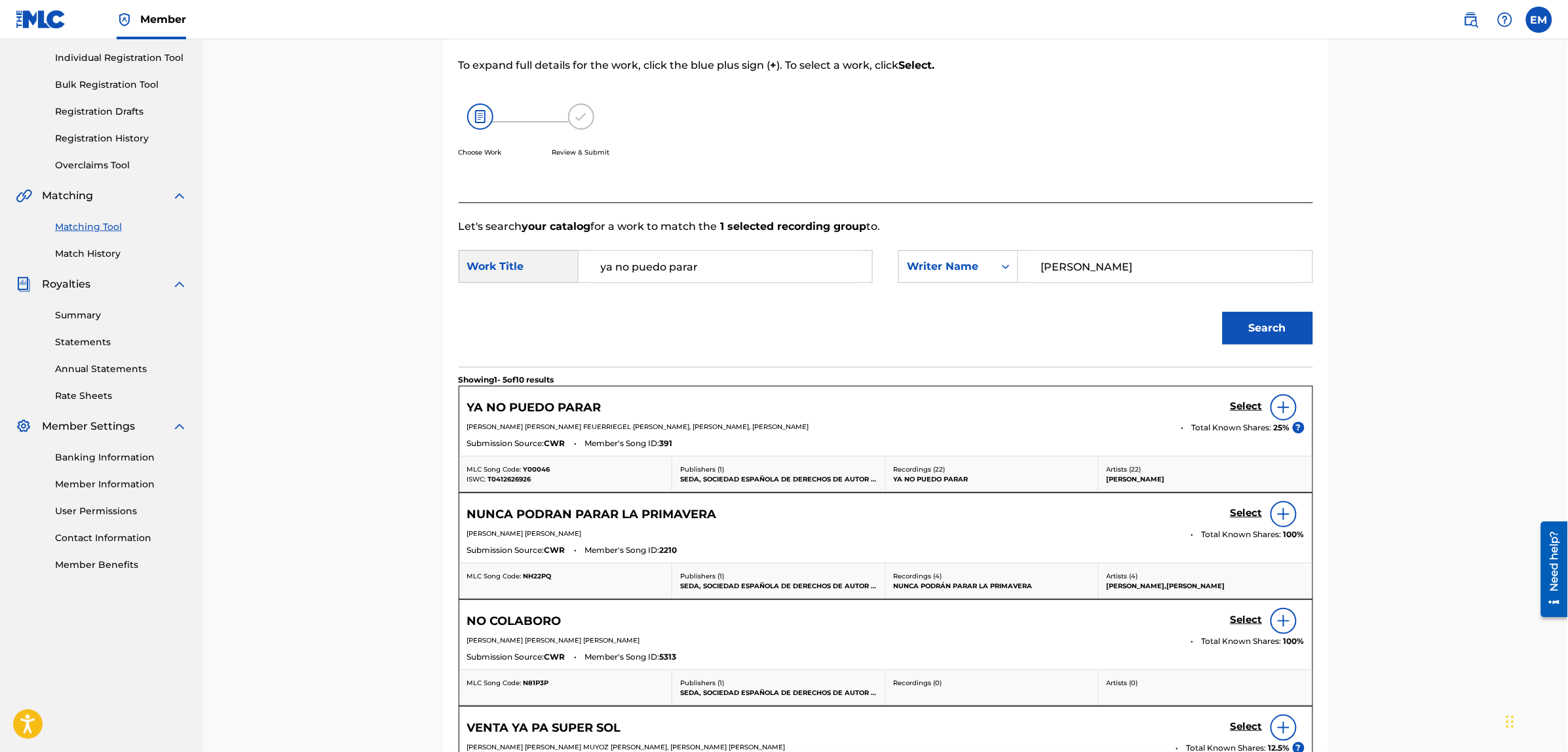
scroll to position [164, 0]
click at [1279, 405] on img at bounding box center [1284, 405] width 15 height 15
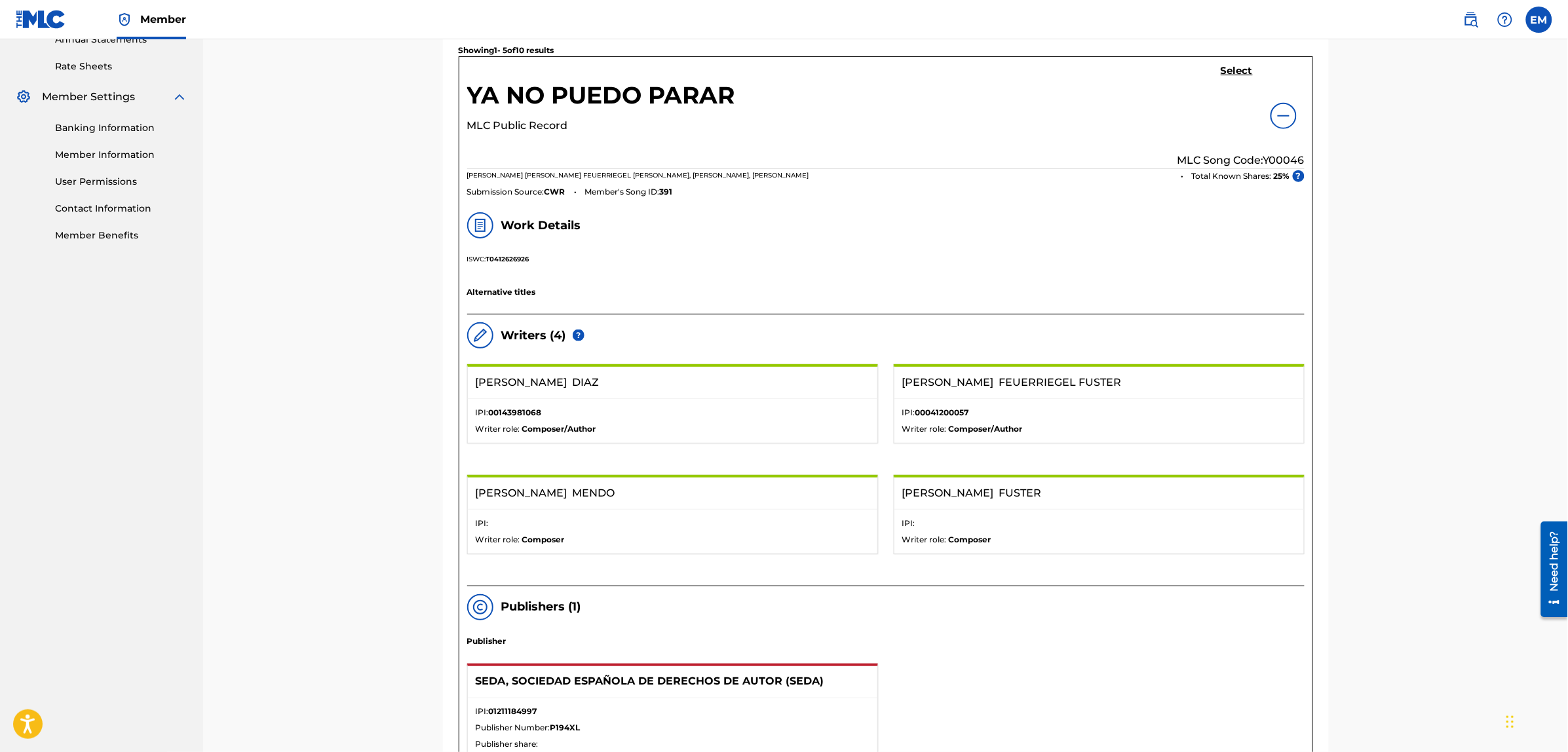
scroll to position [246, 0]
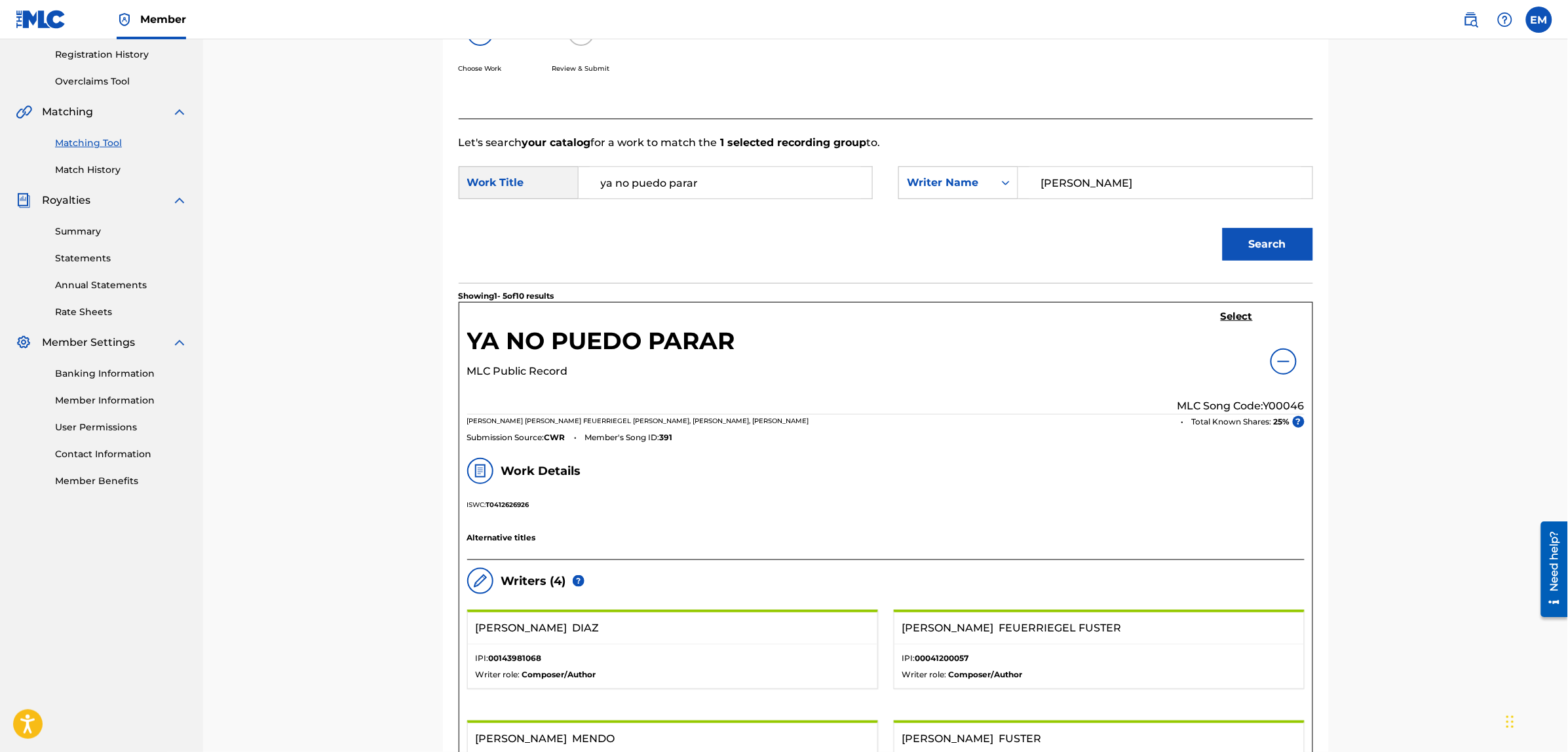
click at [1236, 319] on h5 "Select" at bounding box center [1237, 317] width 32 height 13
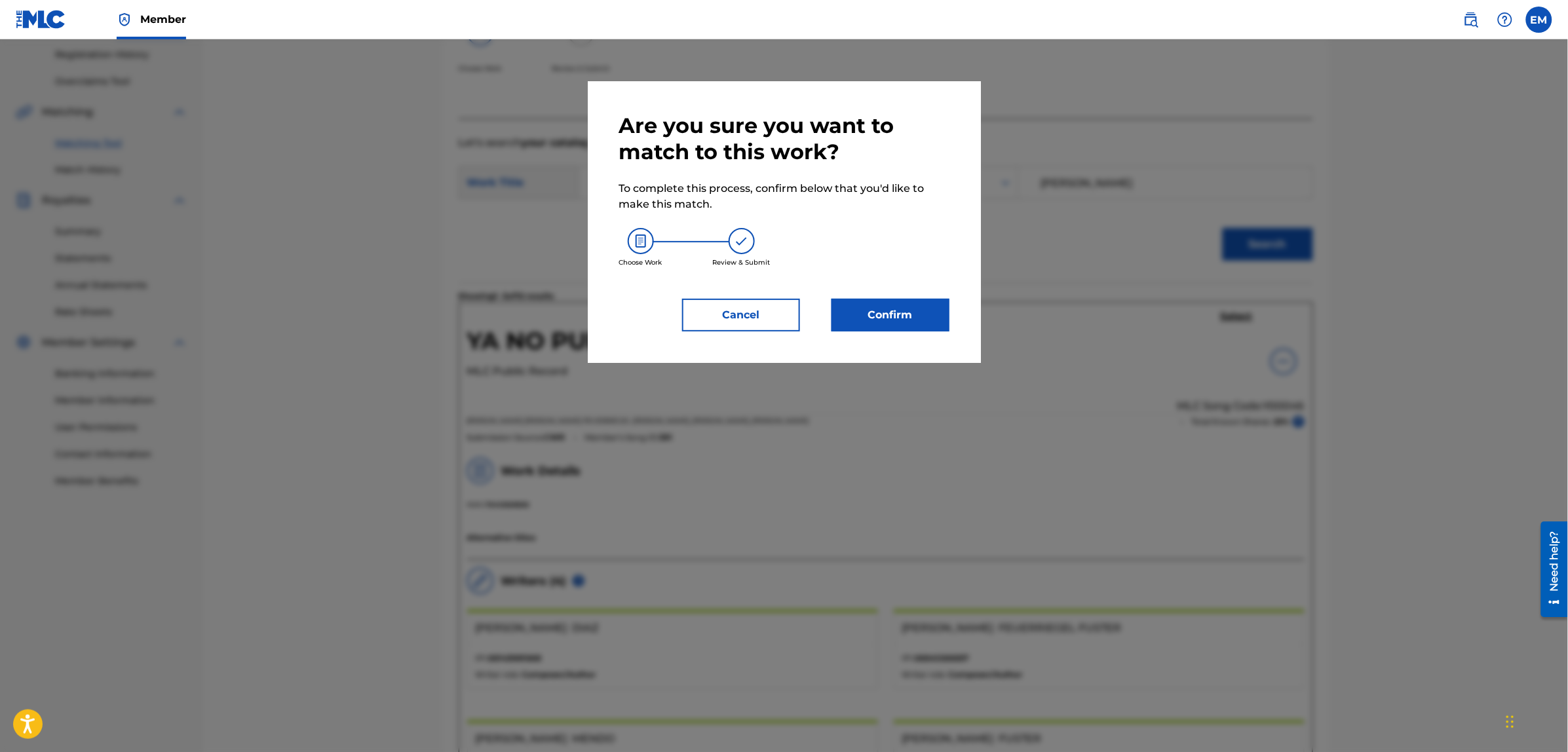
click at [914, 312] on button "Confirm" at bounding box center [891, 315] width 118 height 32
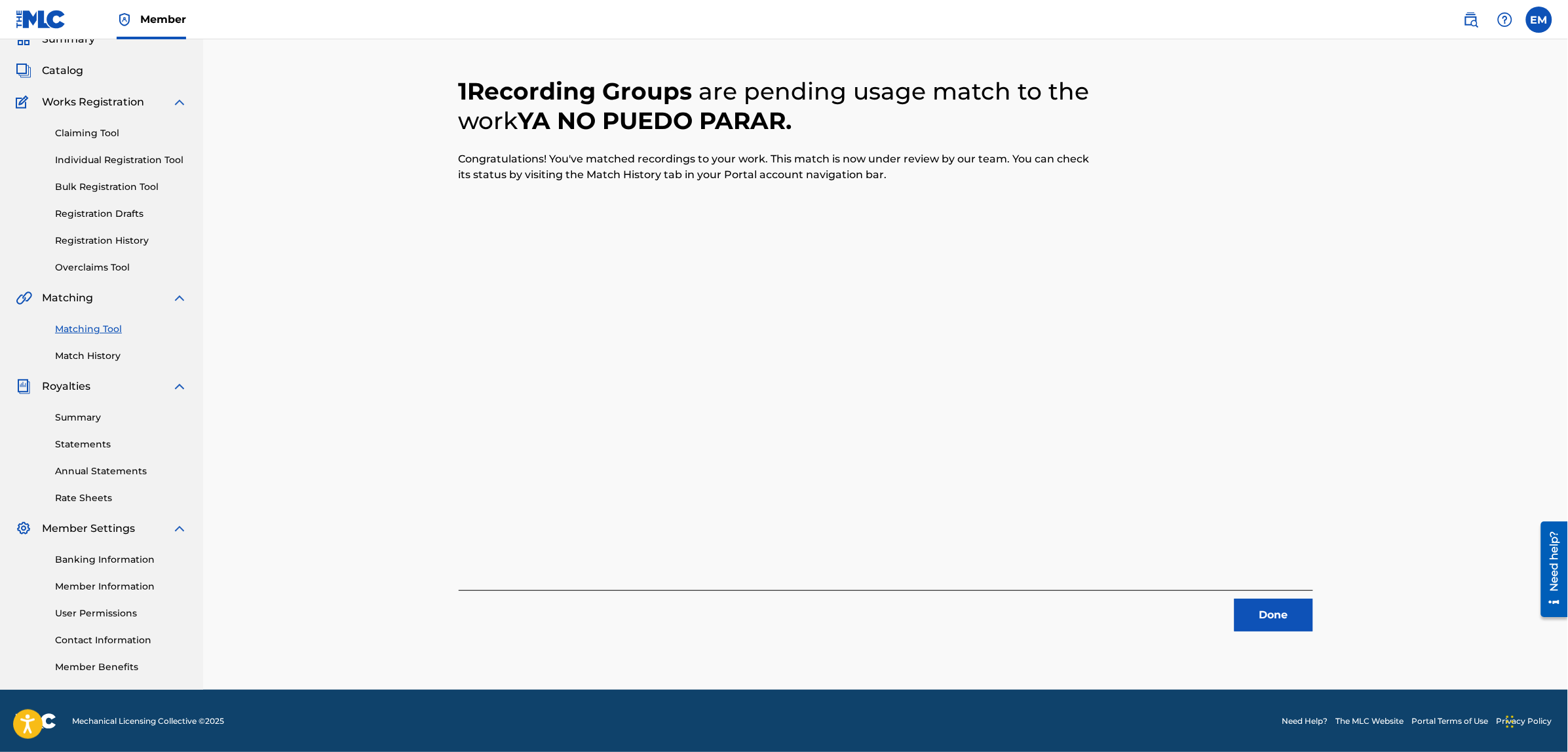
click at [1245, 626] on button "Done" at bounding box center [1273, 615] width 79 height 32
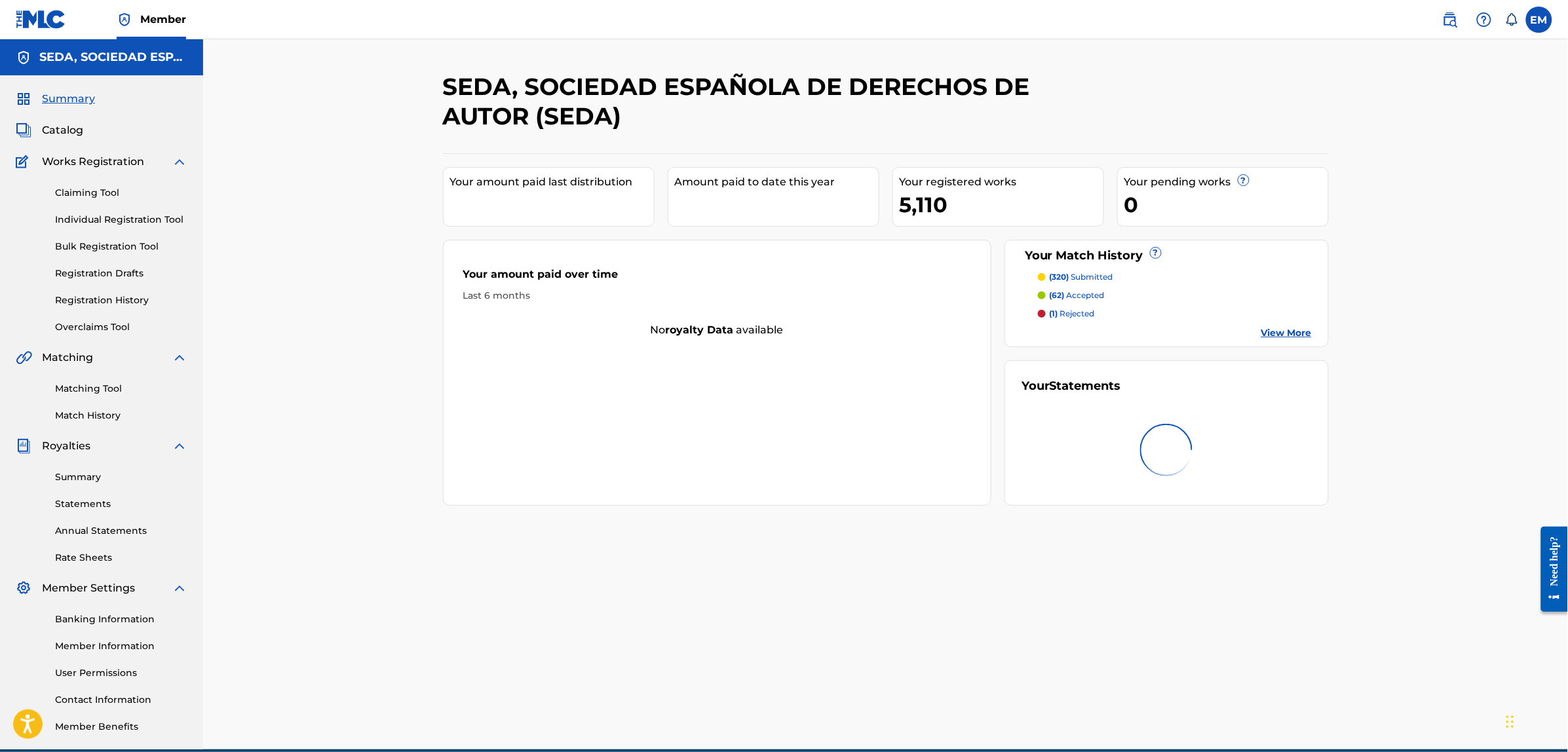
click at [99, 385] on link "Matching Tool" at bounding box center [120, 388] width 132 height 14
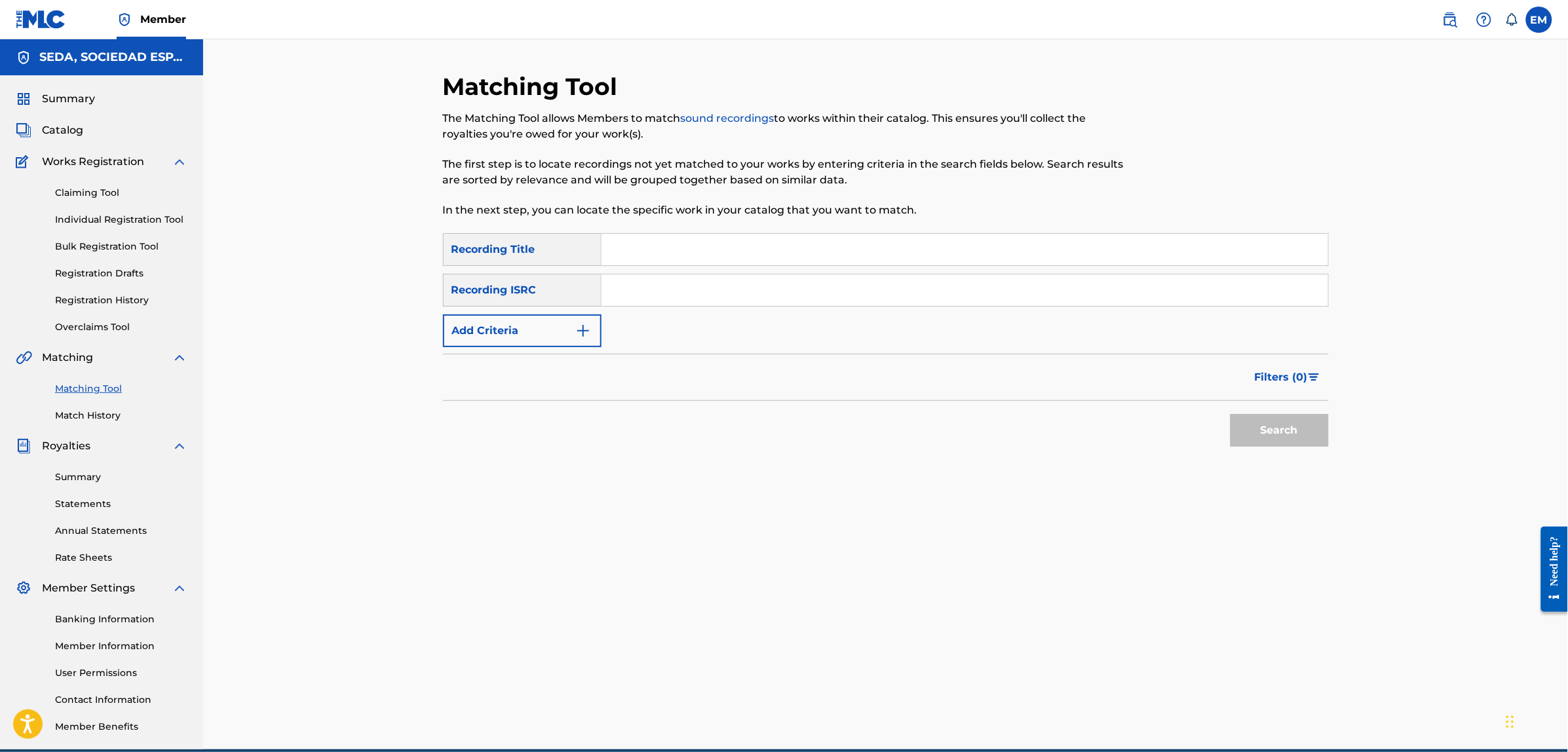
click at [643, 257] on input "Search Form" at bounding box center [964, 249] width 727 height 32
type input "ya no puedo parar"
click at [496, 319] on button "Add Criteria" at bounding box center [523, 330] width 159 height 32
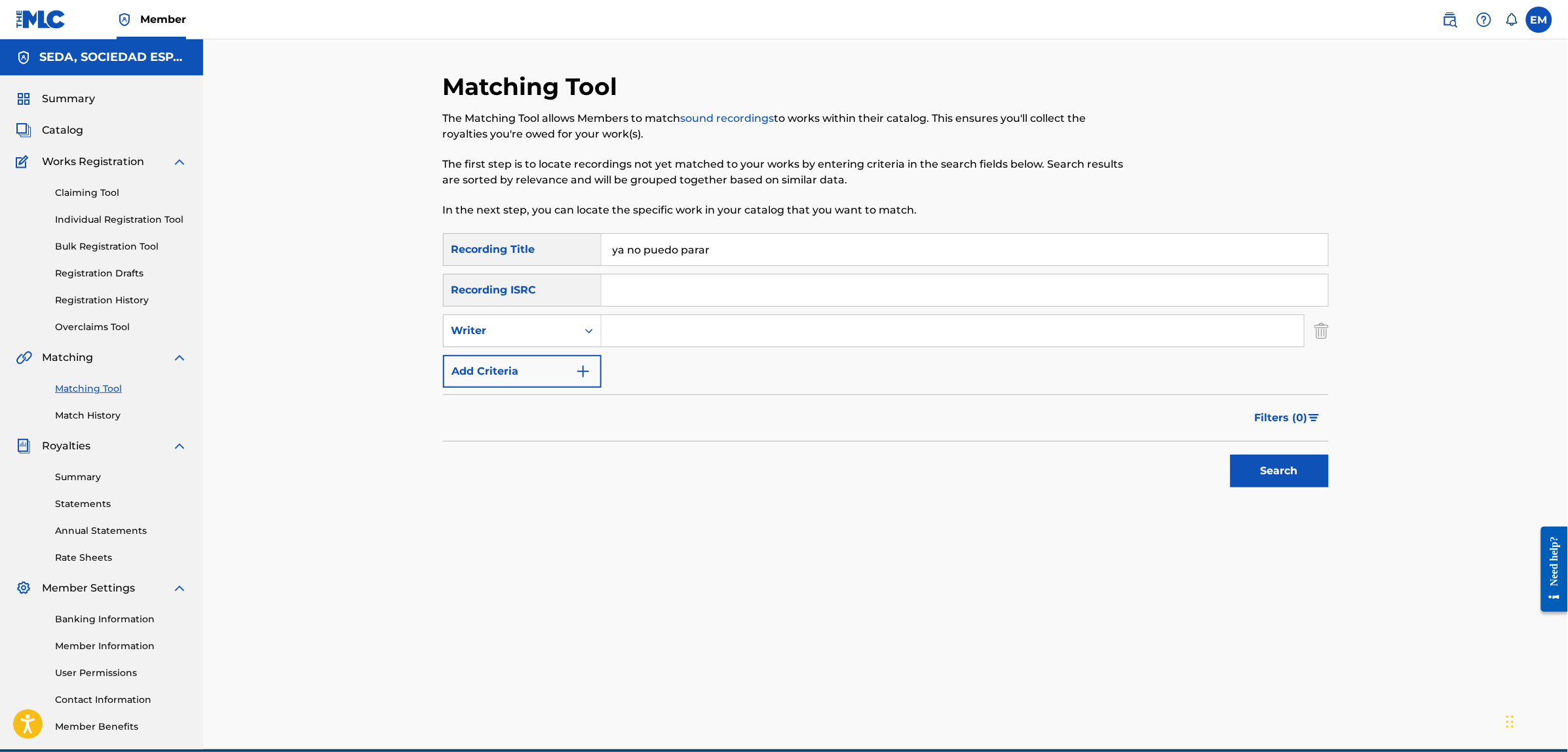
click at [517, 368] on button "Add Criteria" at bounding box center [523, 371] width 159 height 32
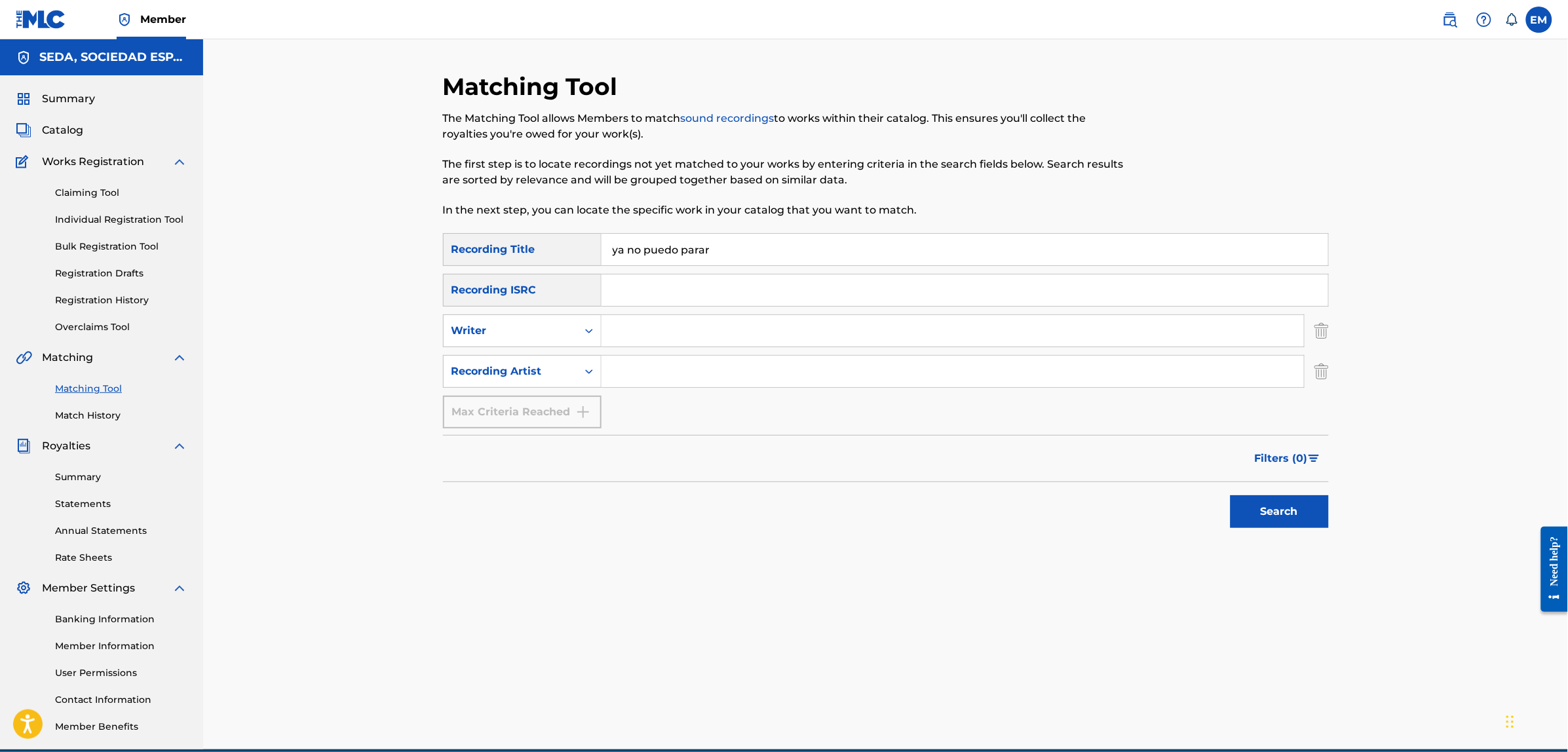
click at [665, 361] on input "Search Form" at bounding box center [952, 371] width 702 height 32
type input "ana belen"
click at [1231, 495] on button "Search" at bounding box center [1279, 511] width 98 height 32
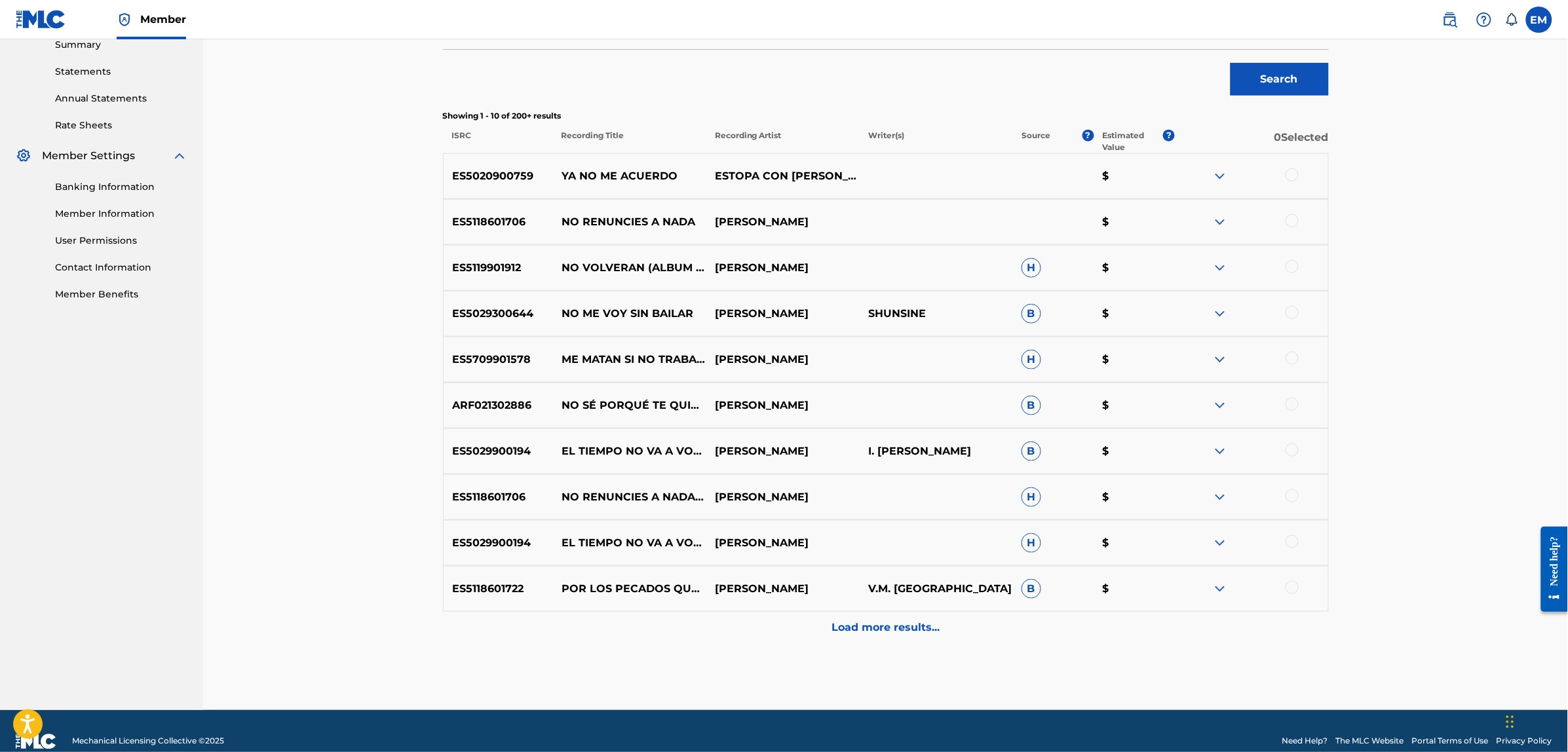
scroll to position [452, 0]
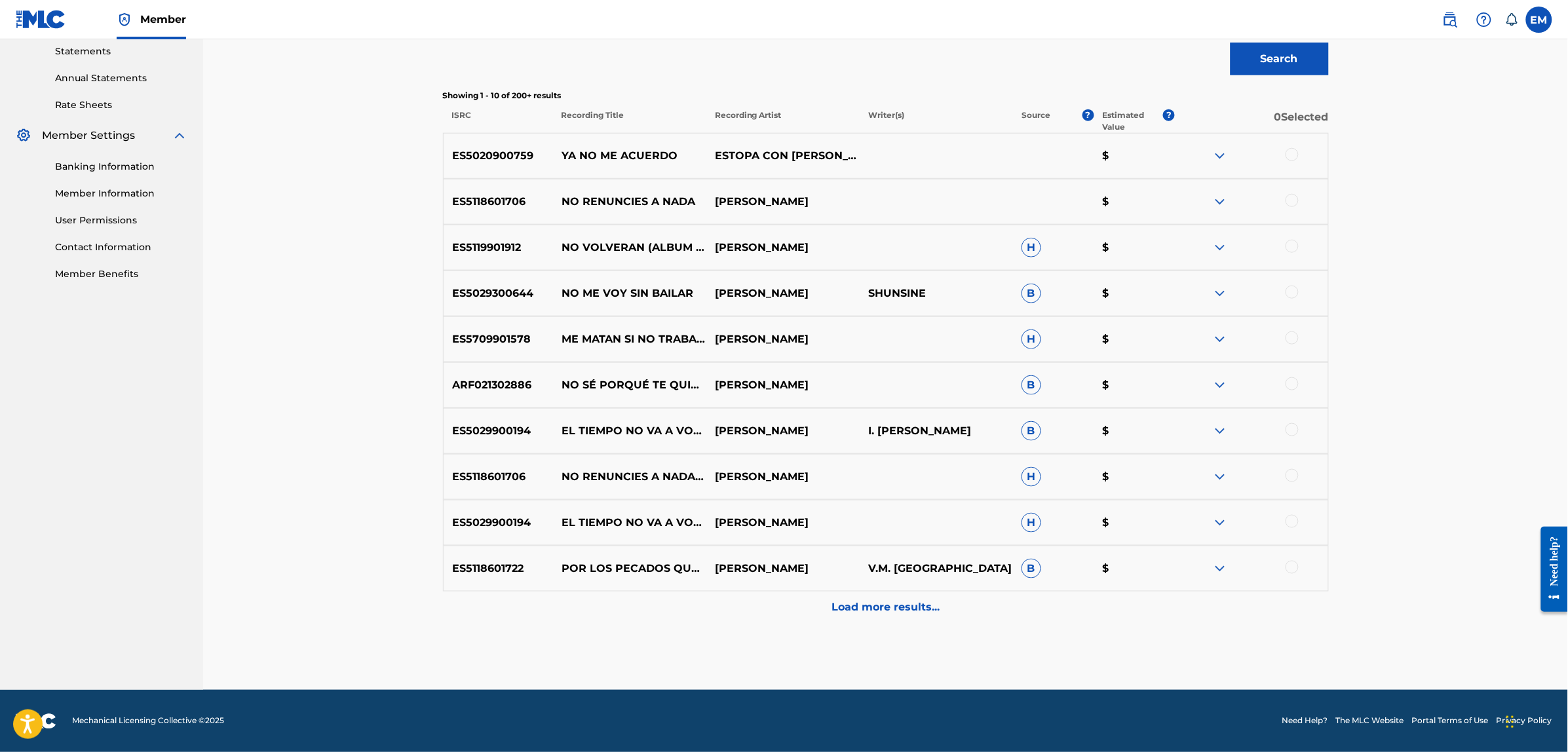
click at [857, 607] on p "Load more results..." at bounding box center [886, 608] width 108 height 15
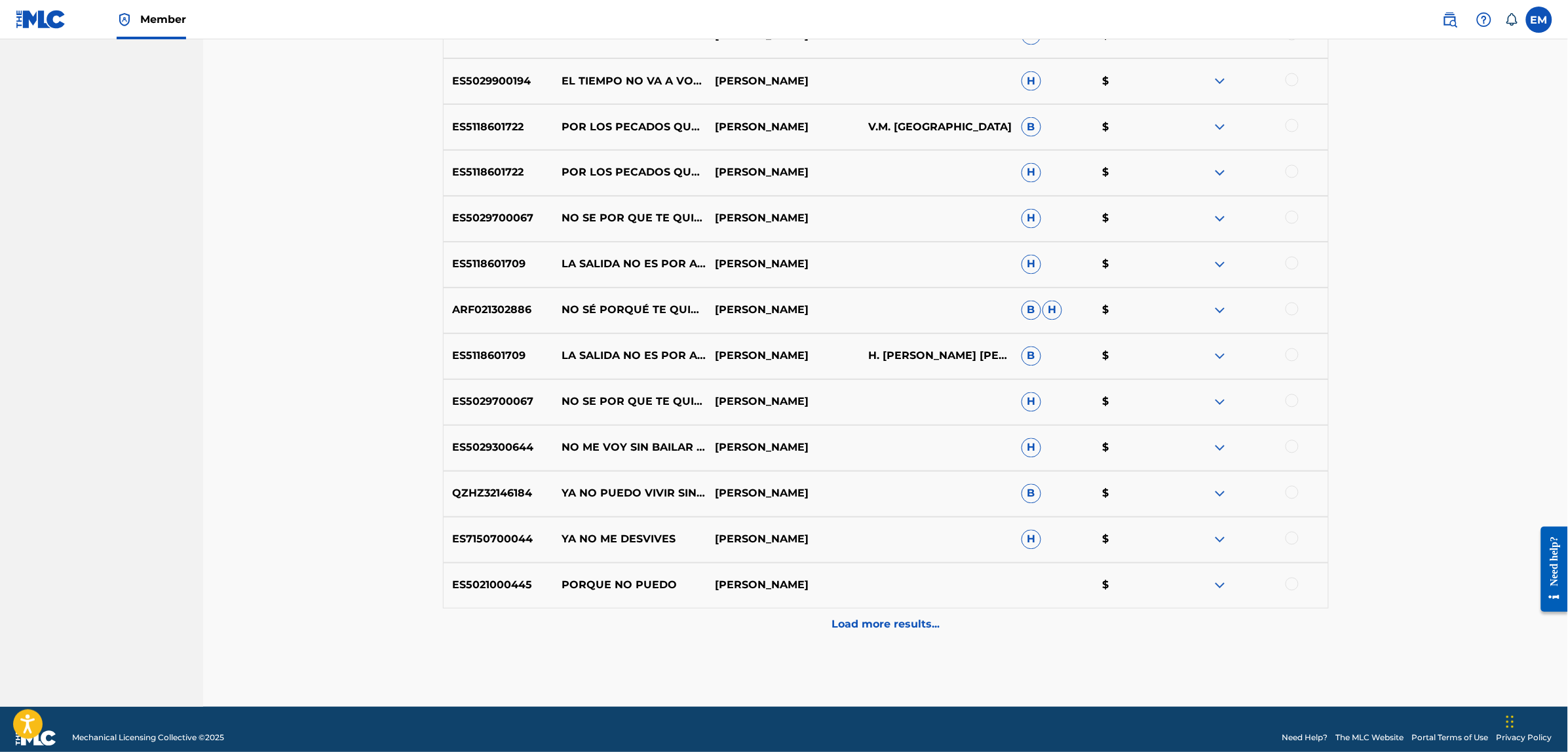
scroll to position [911, 0]
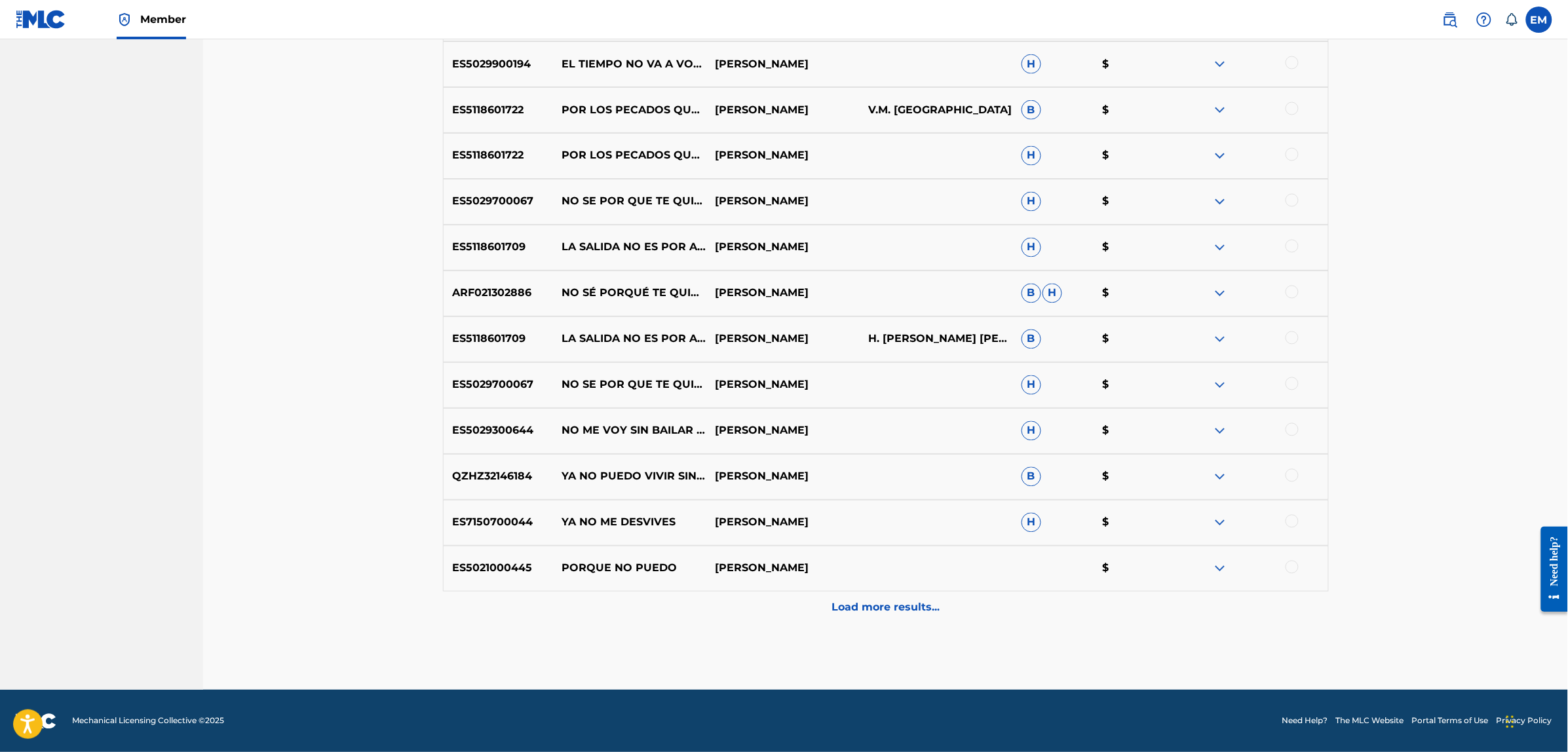
click at [851, 603] on p "Load more results..." at bounding box center [886, 608] width 108 height 15
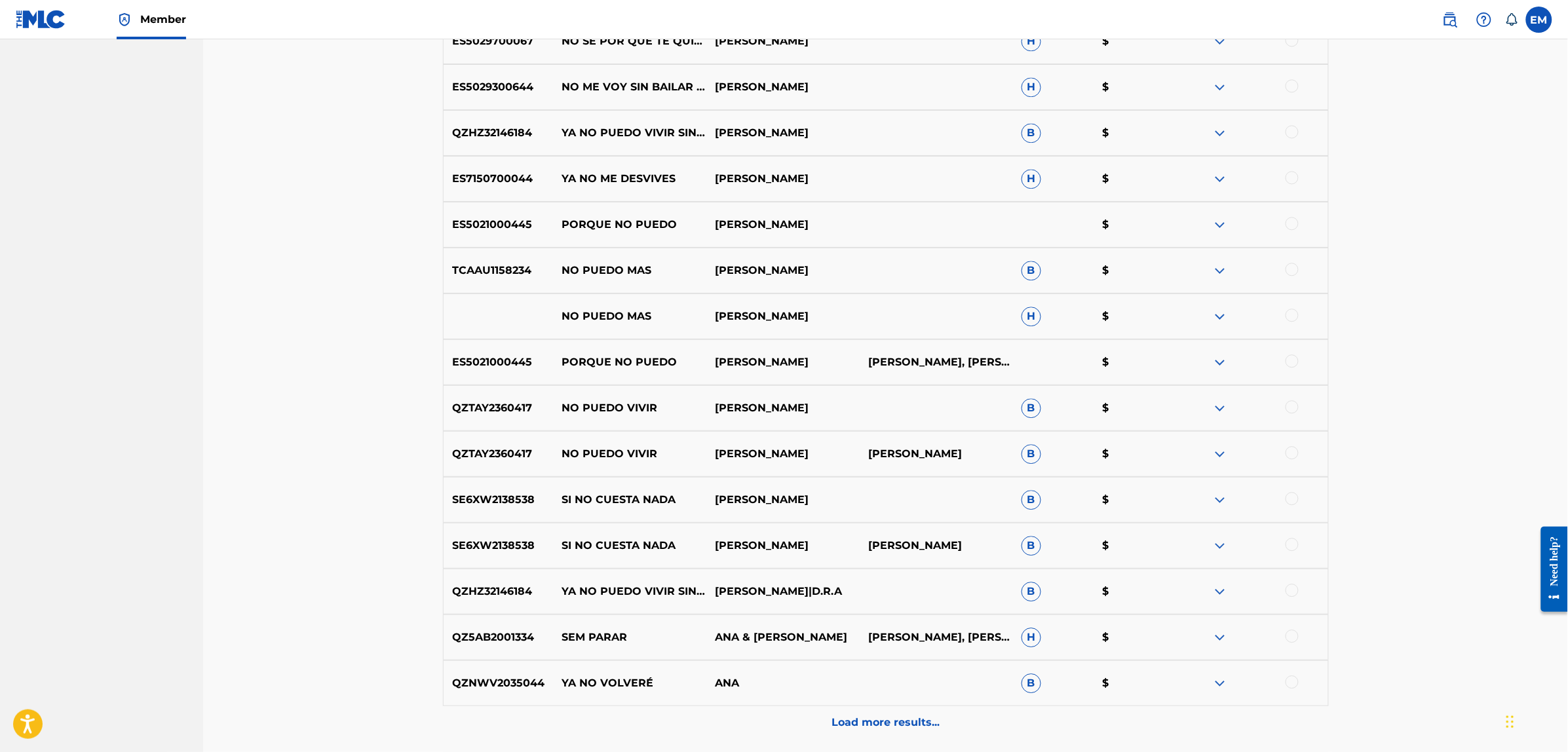
scroll to position [1369, 0]
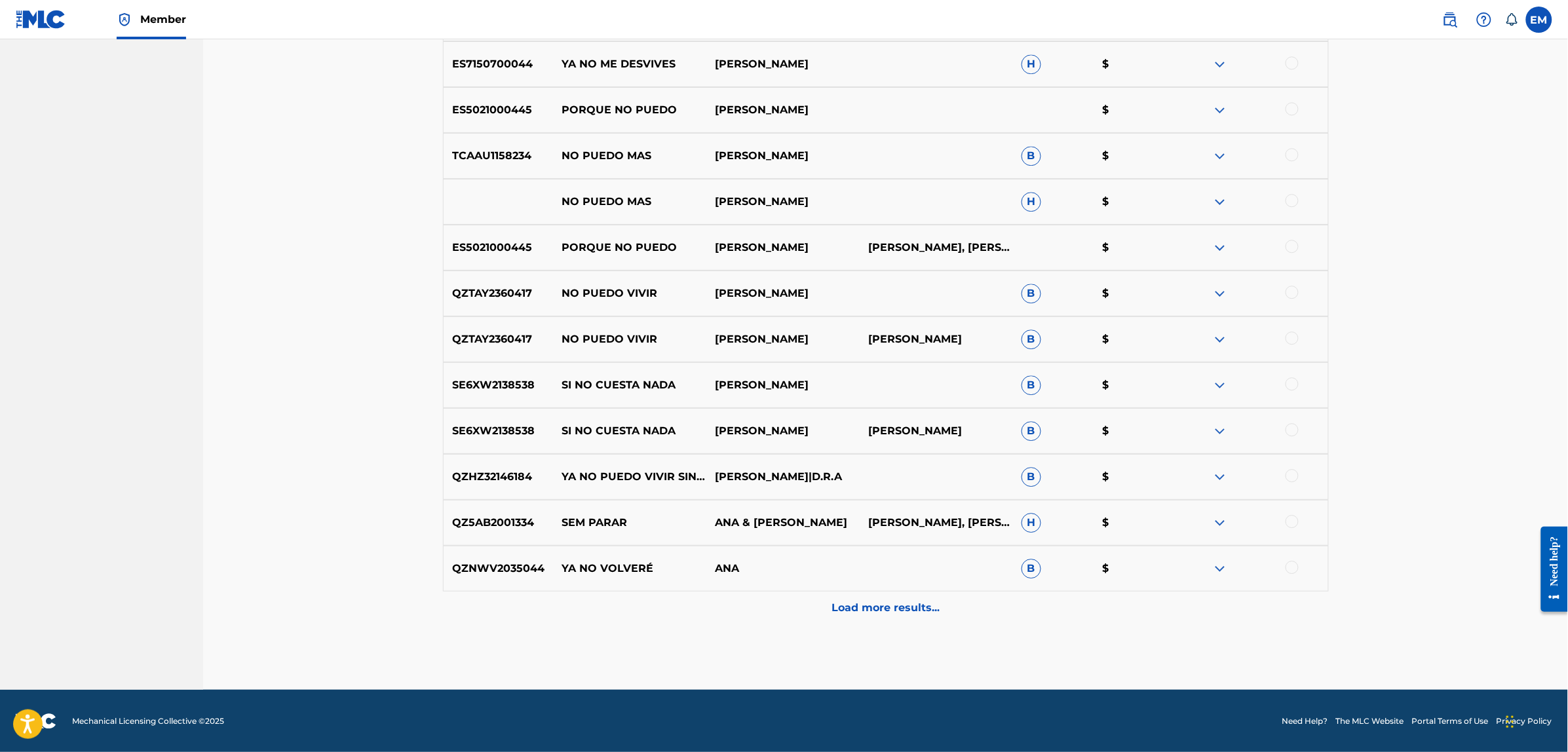
click at [863, 608] on p "Load more results..." at bounding box center [886, 608] width 108 height 15
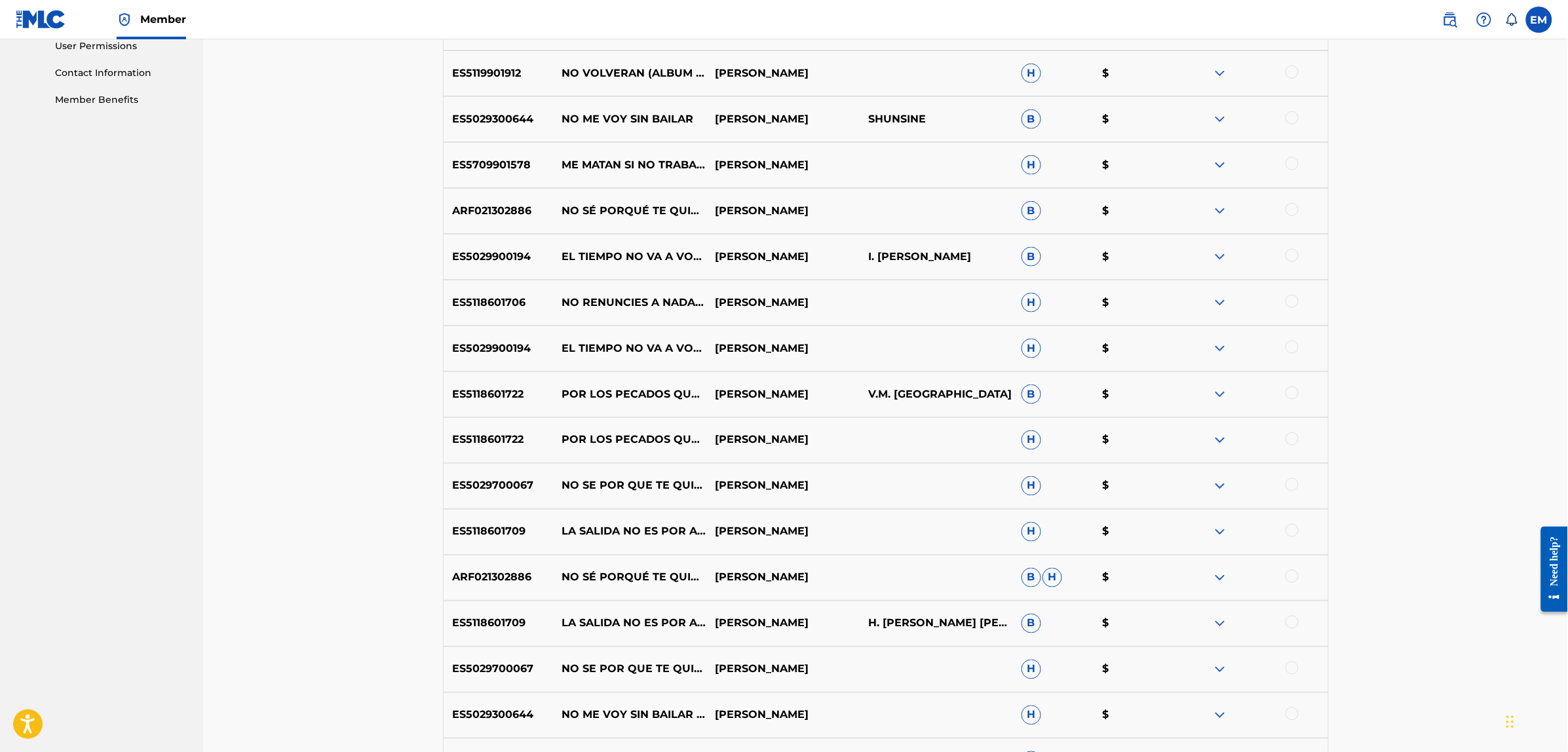
scroll to position [469, 0]
